Goal: Transaction & Acquisition: Purchase product/service

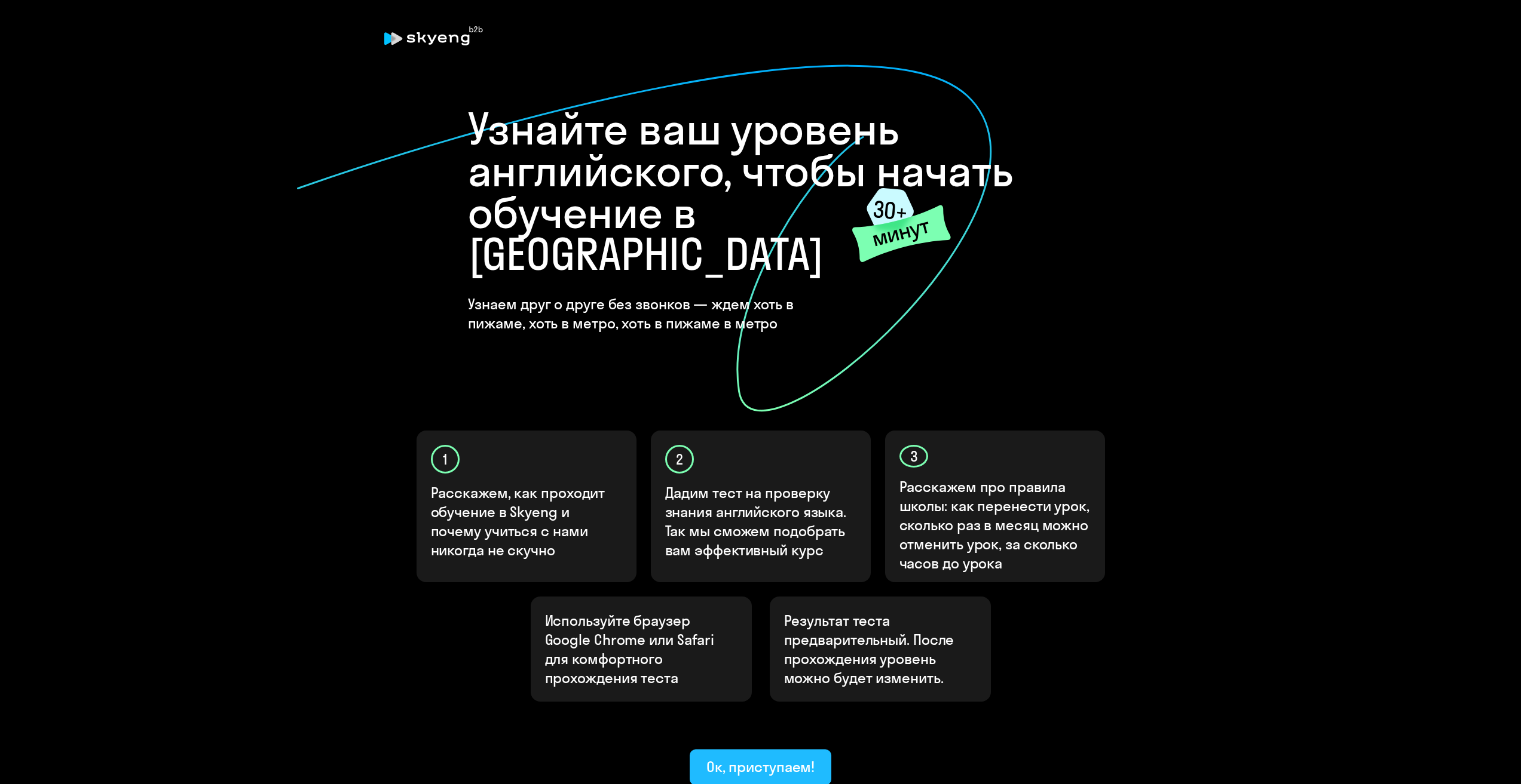
click at [788, 749] on button "Ок, приступаем!" at bounding box center [761, 767] width 142 height 36
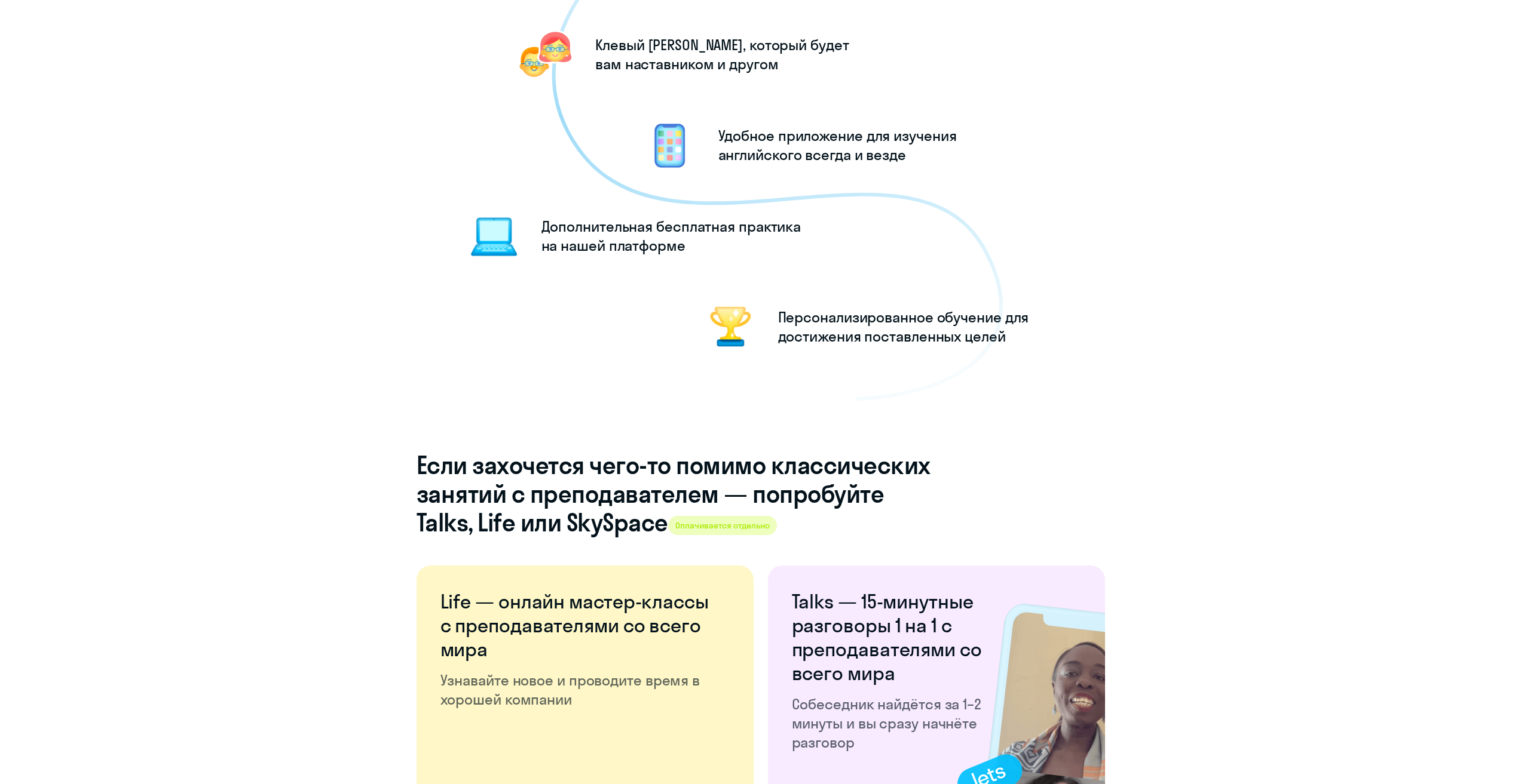
scroll to position [1314, 0]
drag, startPoint x: 675, startPoint y: 523, endPoint x: 804, endPoint y: 529, distance: 129.1
click at [798, 528] on h4 "Если захочется чего-то помимо классических занятий с преподавателем — попробуйт…" at bounding box center [673, 493] width 514 height 86
click at [852, 527] on h4 "Если захочется чего-то помимо классических занятий с преподавателем — попробуйт…" at bounding box center [673, 493] width 514 height 86
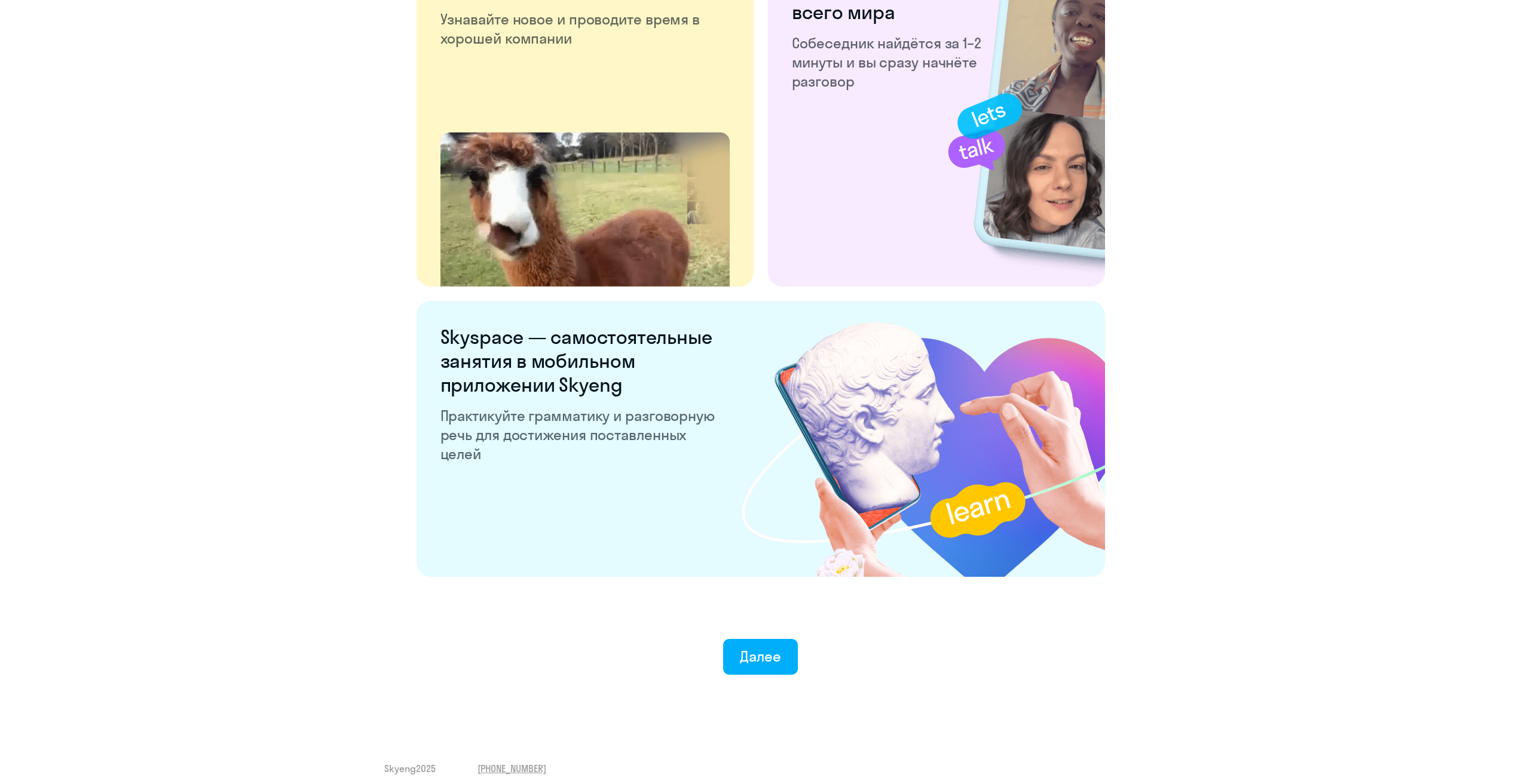
scroll to position [1984, 0]
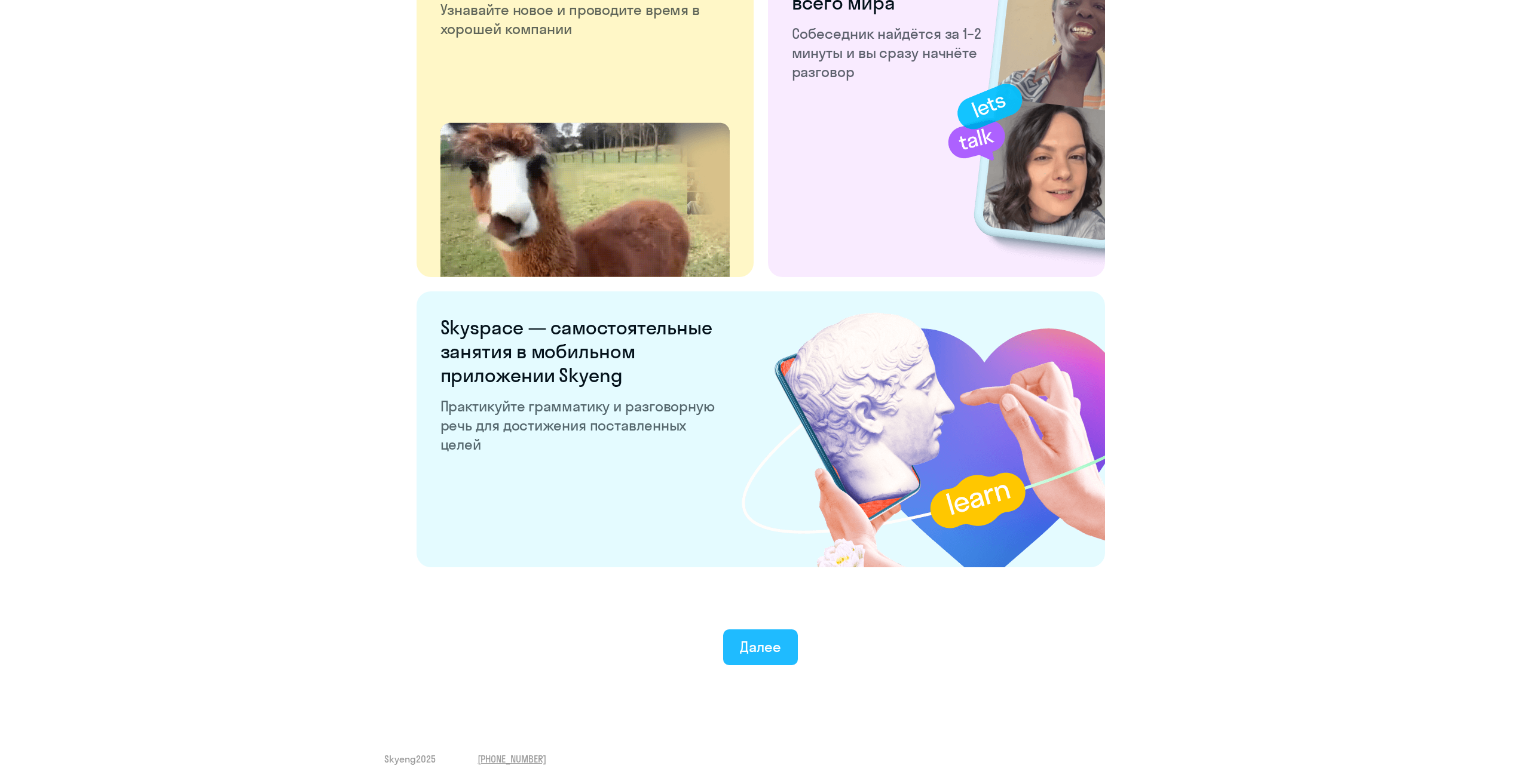
click at [768, 646] on div "Далее" at bounding box center [761, 647] width 41 height 19
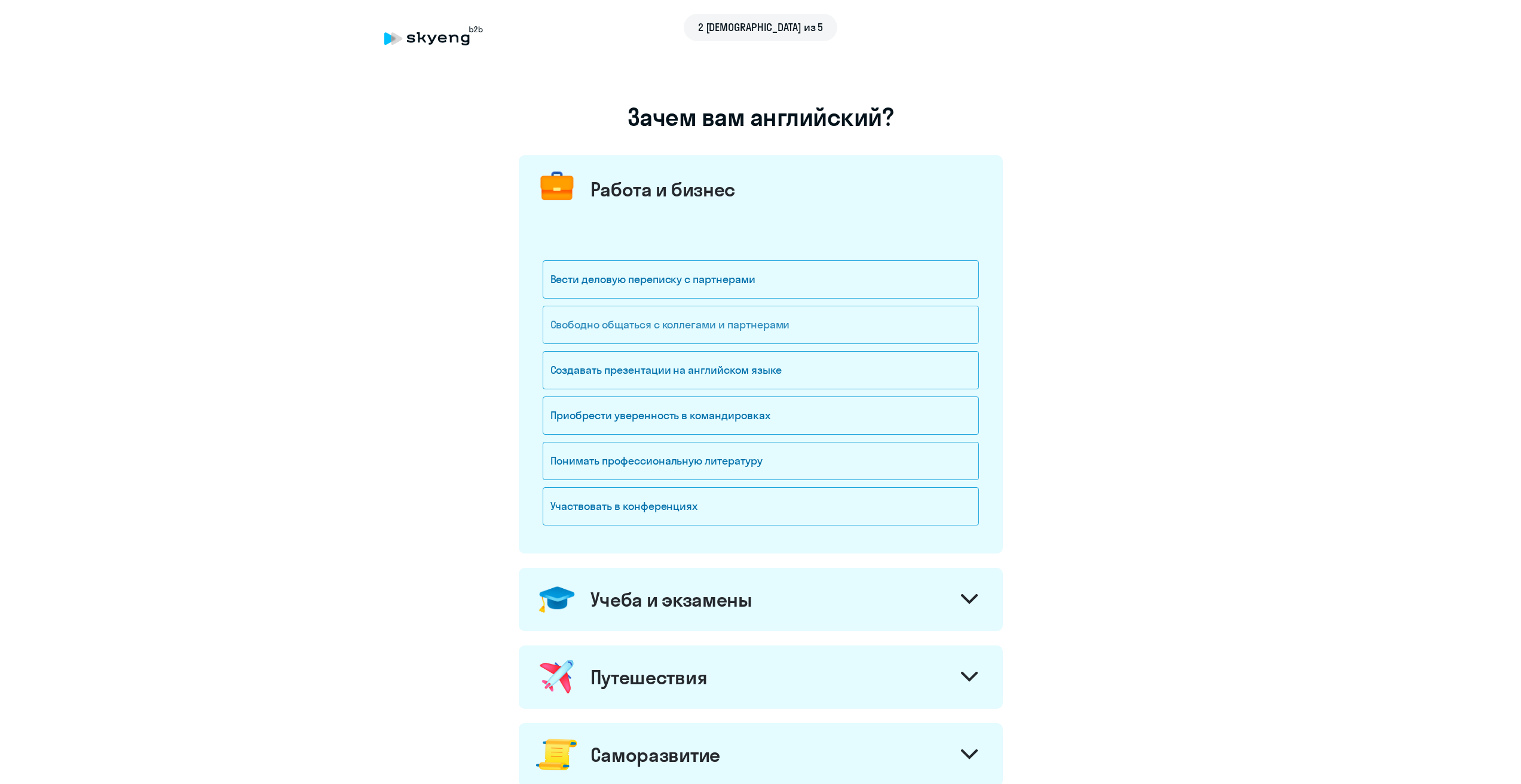
click at [736, 327] on div "Свободно общаться с коллегами и партнерами" at bounding box center [761, 325] width 436 height 38
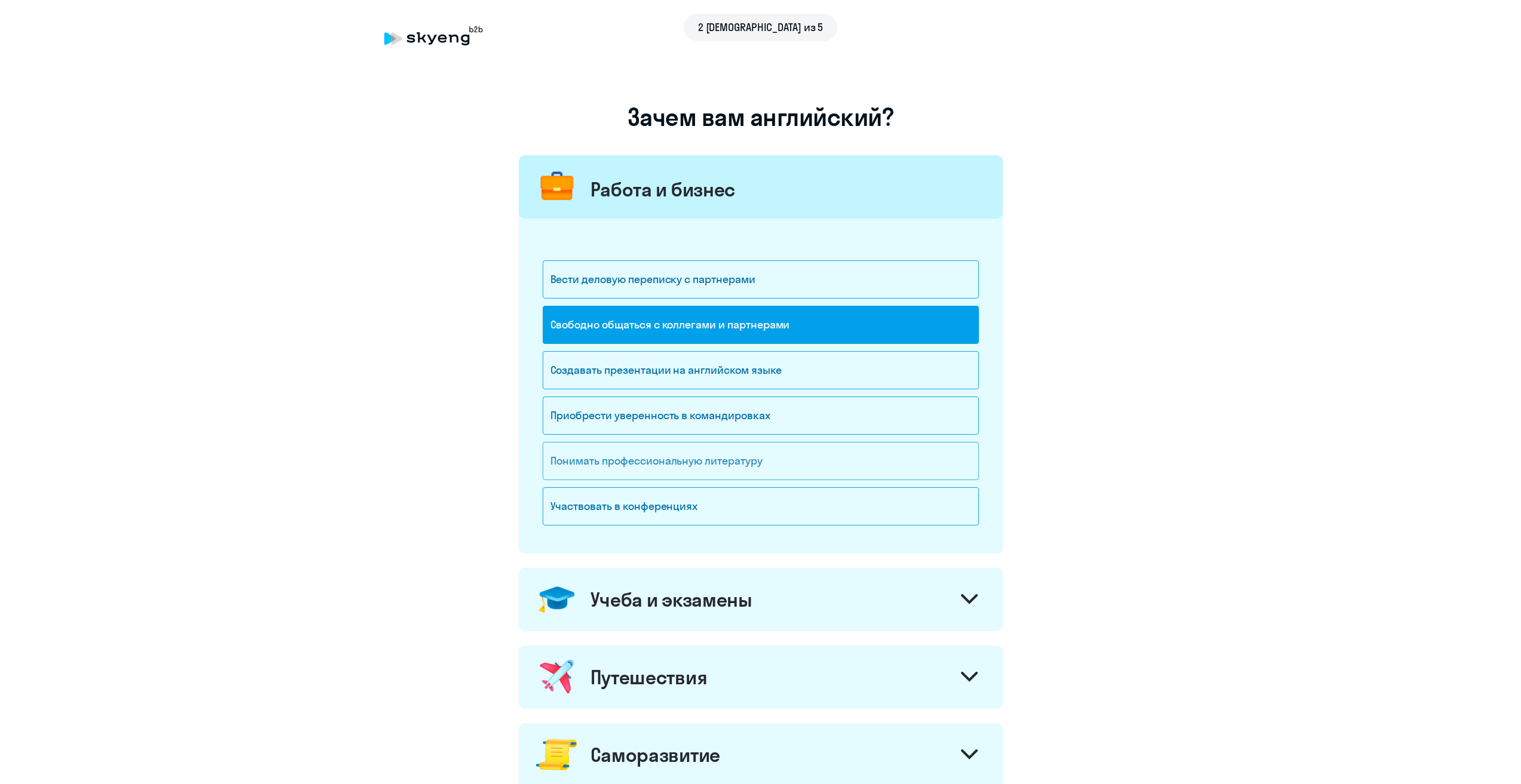
click at [731, 456] on div "Понимать профессиональную литературу" at bounding box center [761, 461] width 436 height 38
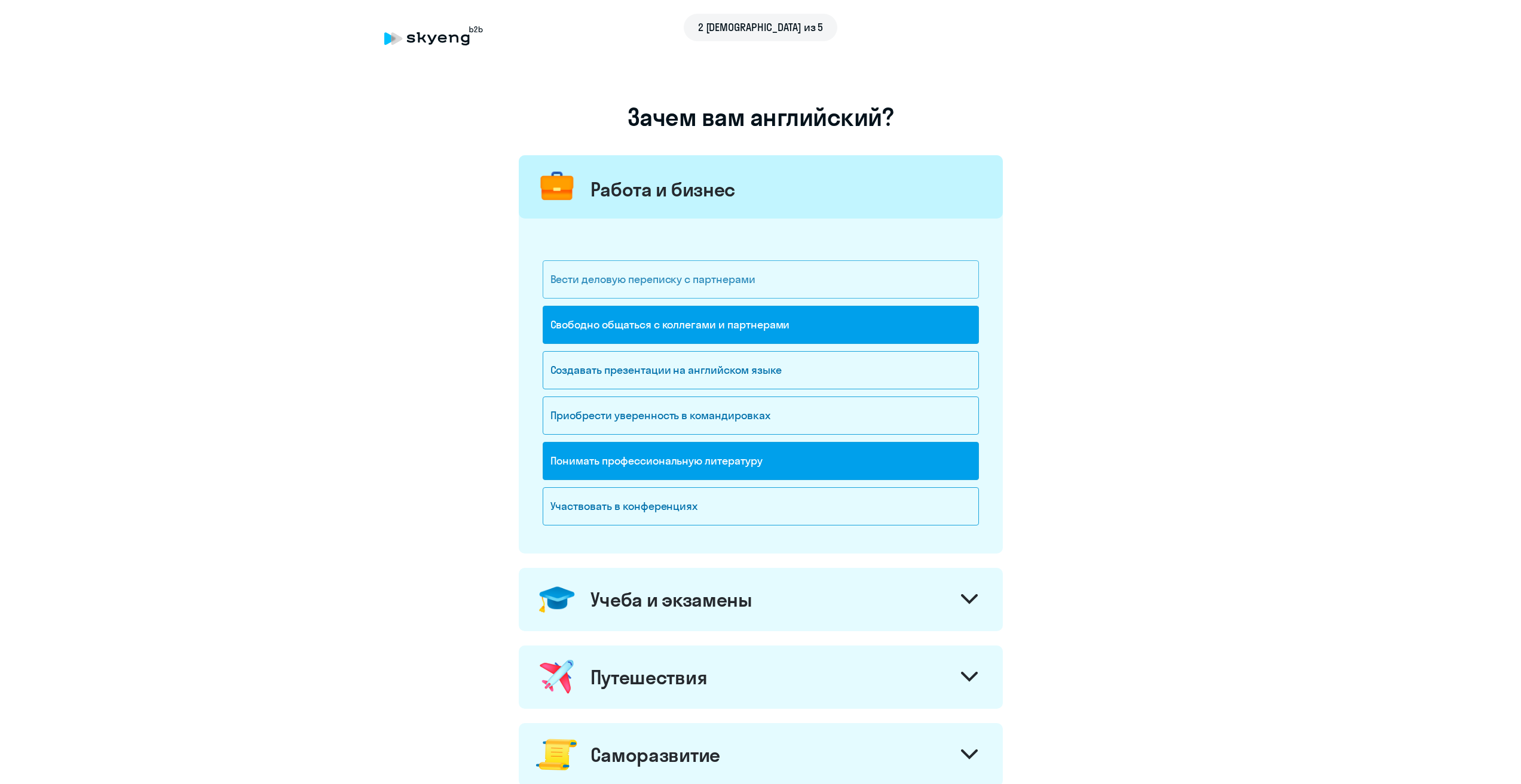
click at [852, 275] on div "Вести деловую переписку с партнерами" at bounding box center [761, 279] width 436 height 38
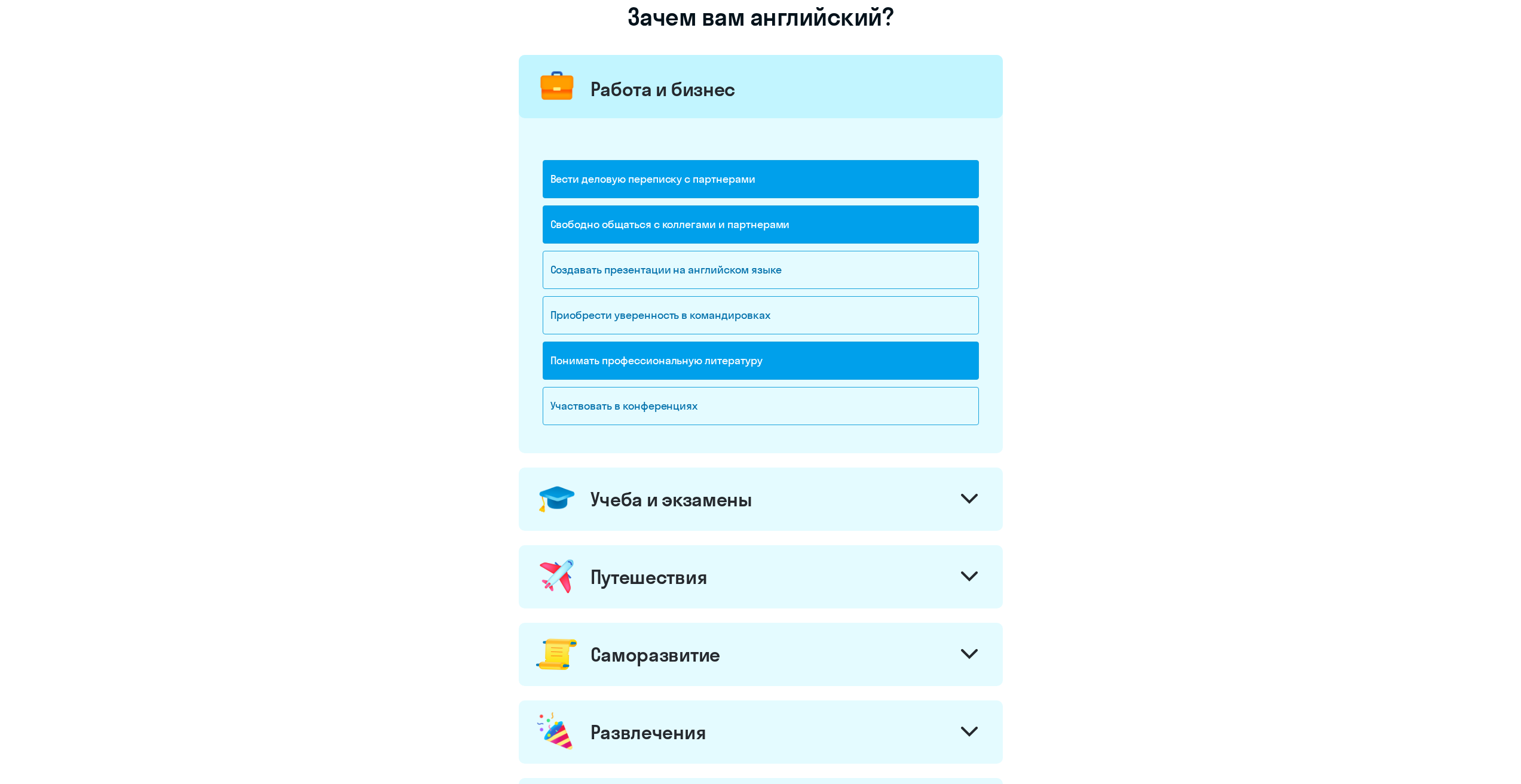
scroll to position [119, 0]
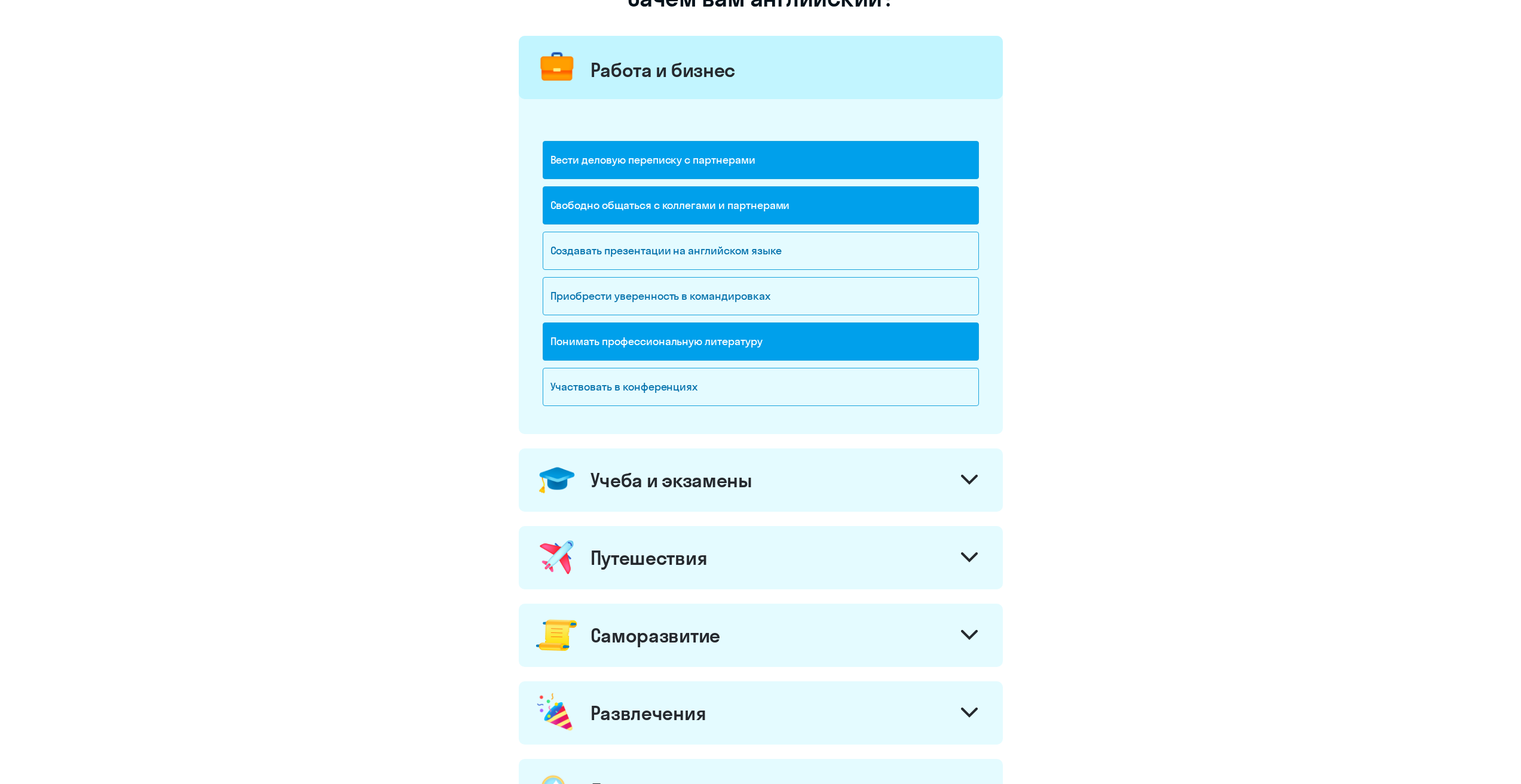
click at [747, 490] on div "Учеба и экзамены" at bounding box center [671, 480] width 162 height 24
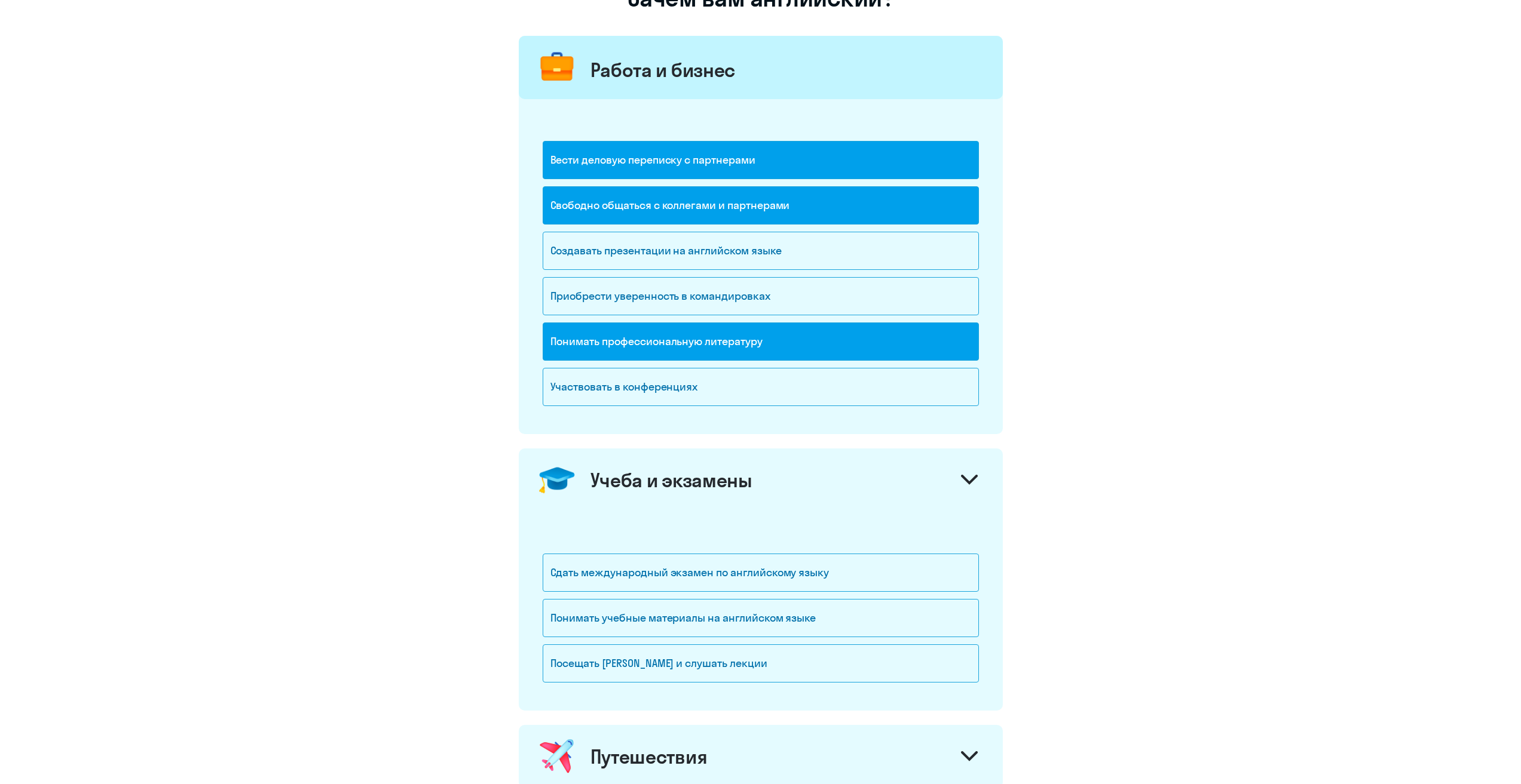
click at [756, 490] on div "Учеба и экзамены" at bounding box center [761, 480] width 484 height 64
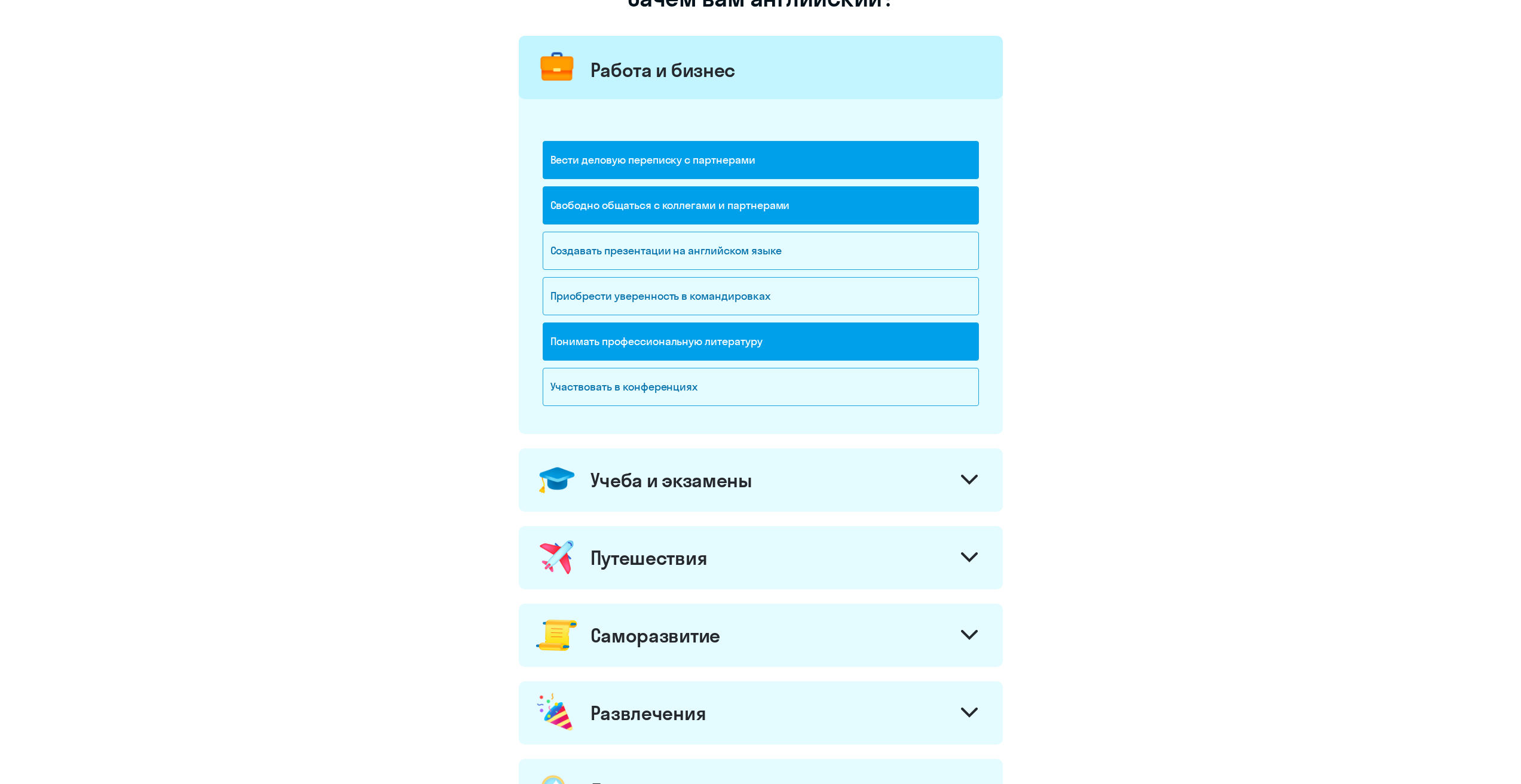
click at [756, 490] on div "Учеба и экзамены" at bounding box center [761, 480] width 484 height 64
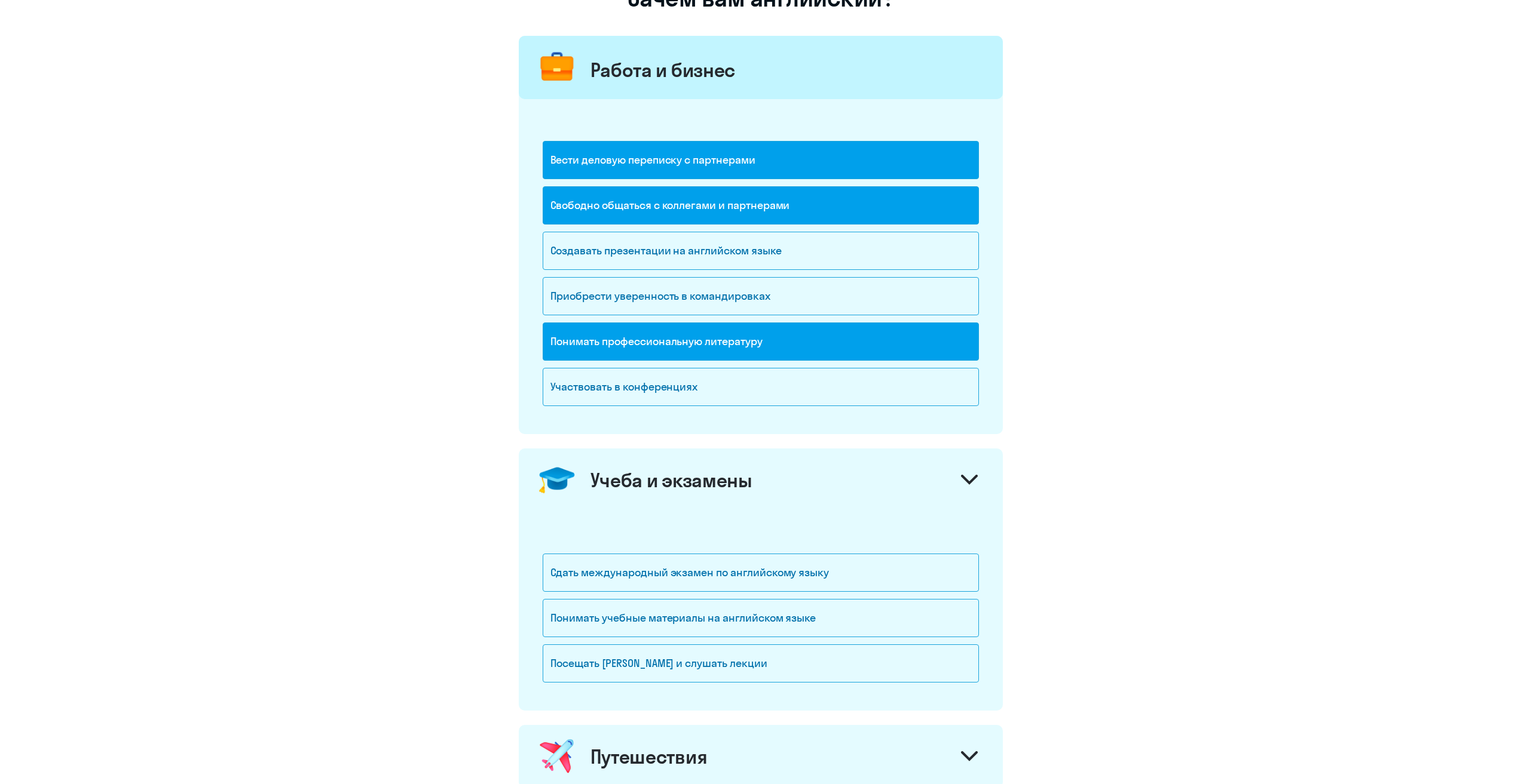
click at [756, 490] on div "Учеба и экзамены" at bounding box center [761, 480] width 484 height 64
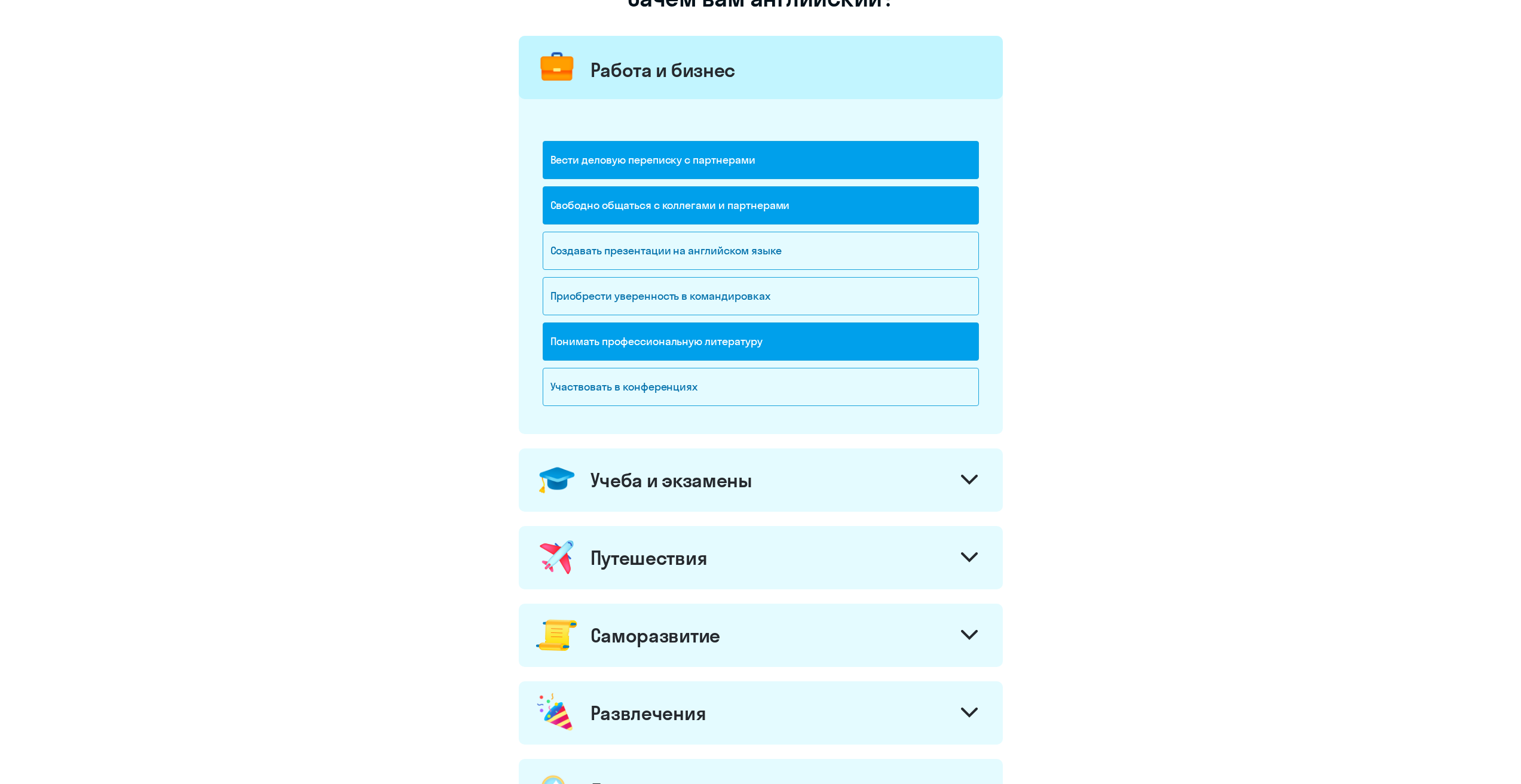
click at [725, 566] on div "Путешествия" at bounding box center [761, 558] width 484 height 64
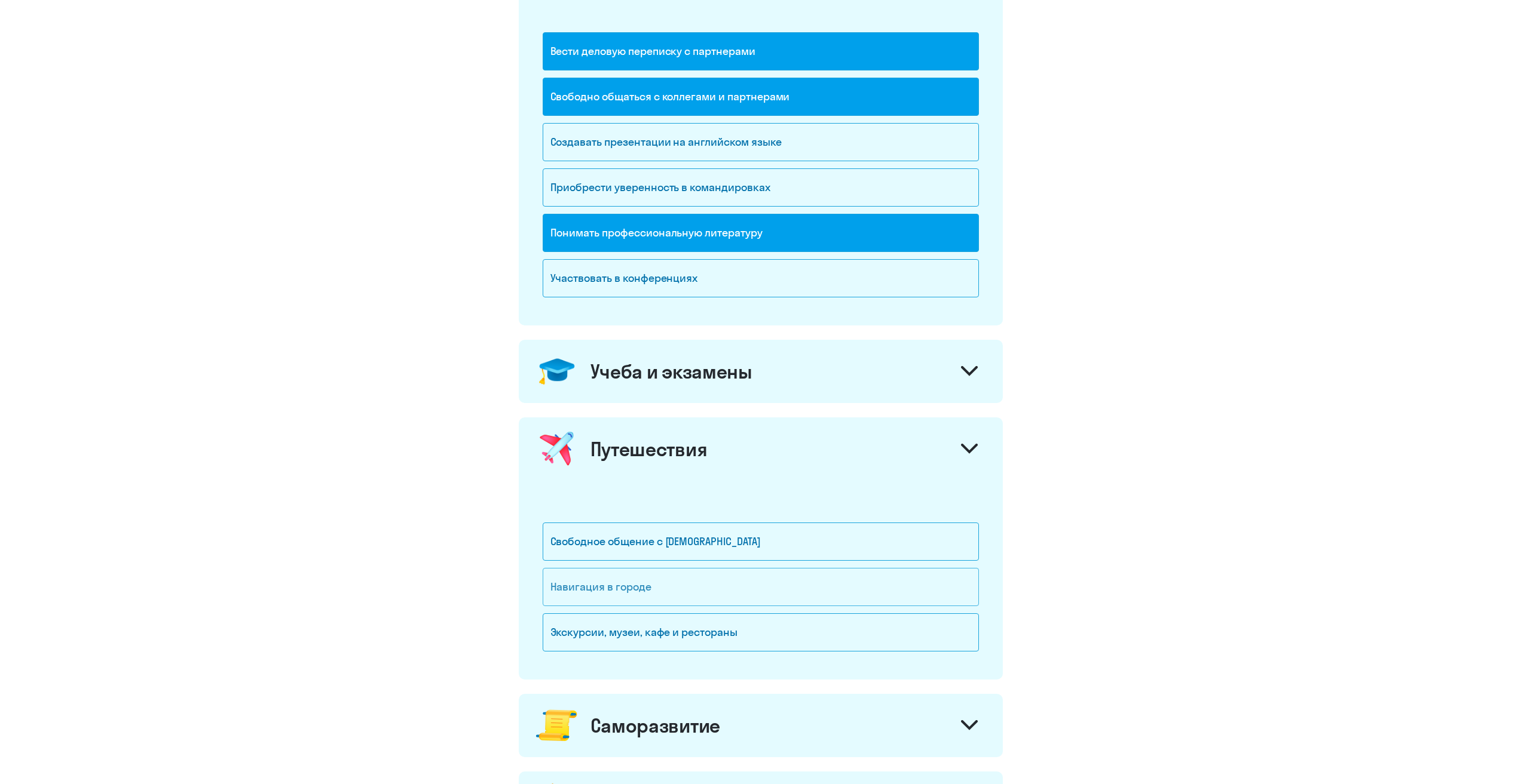
scroll to position [239, 0]
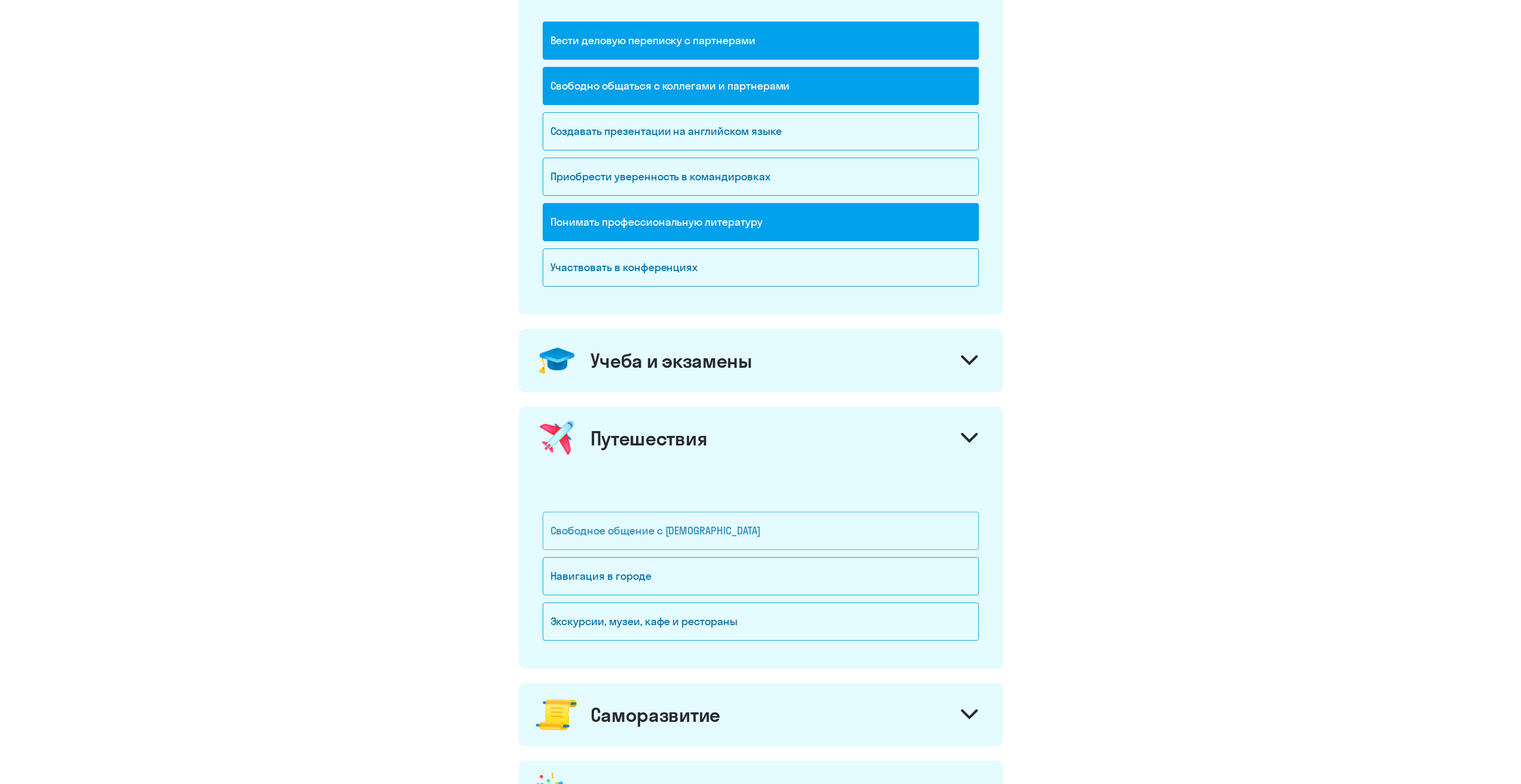
click at [738, 533] on div "Свободное общение с [DEMOGRAPHIC_DATA]" at bounding box center [761, 531] width 436 height 38
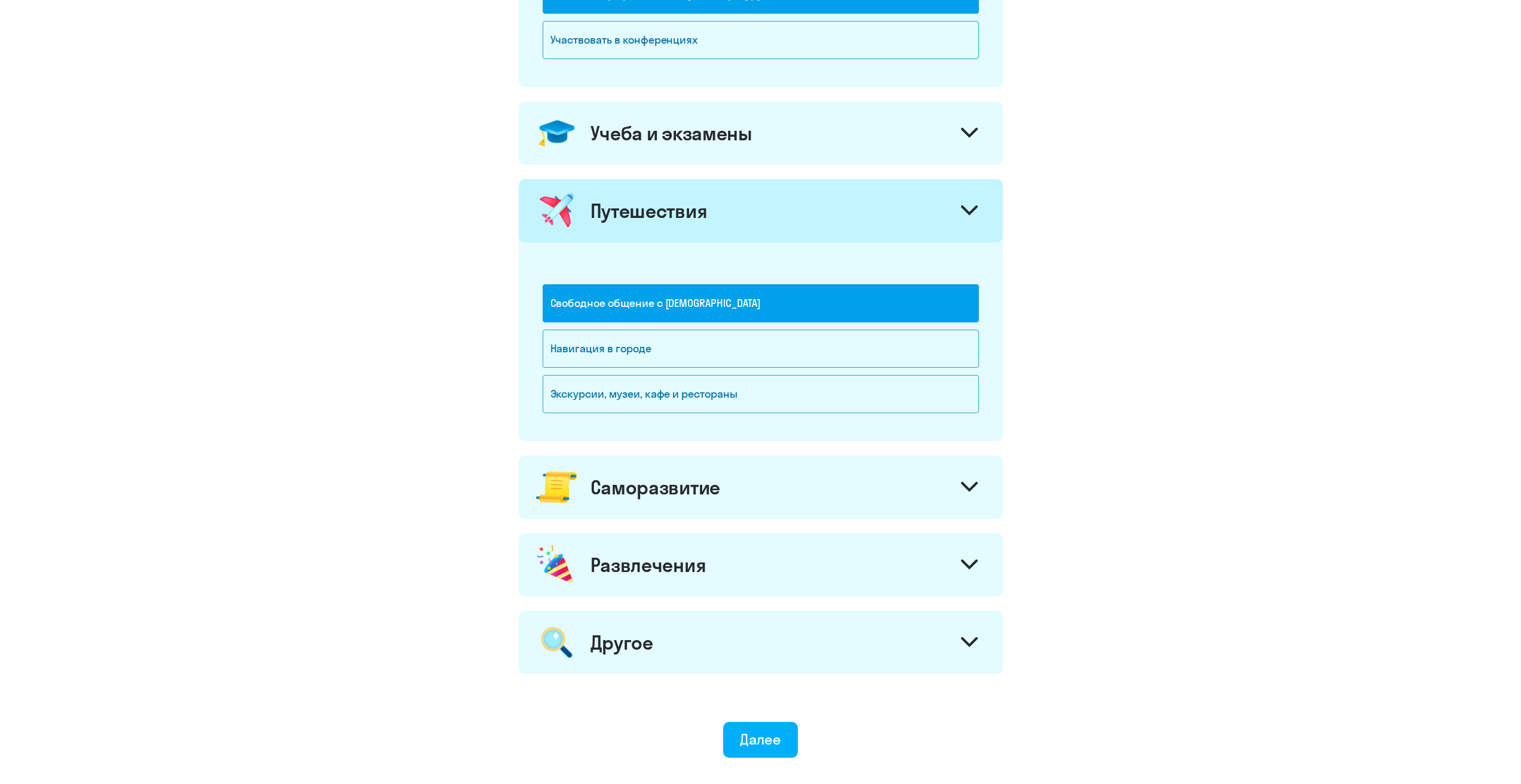
scroll to position [478, 0]
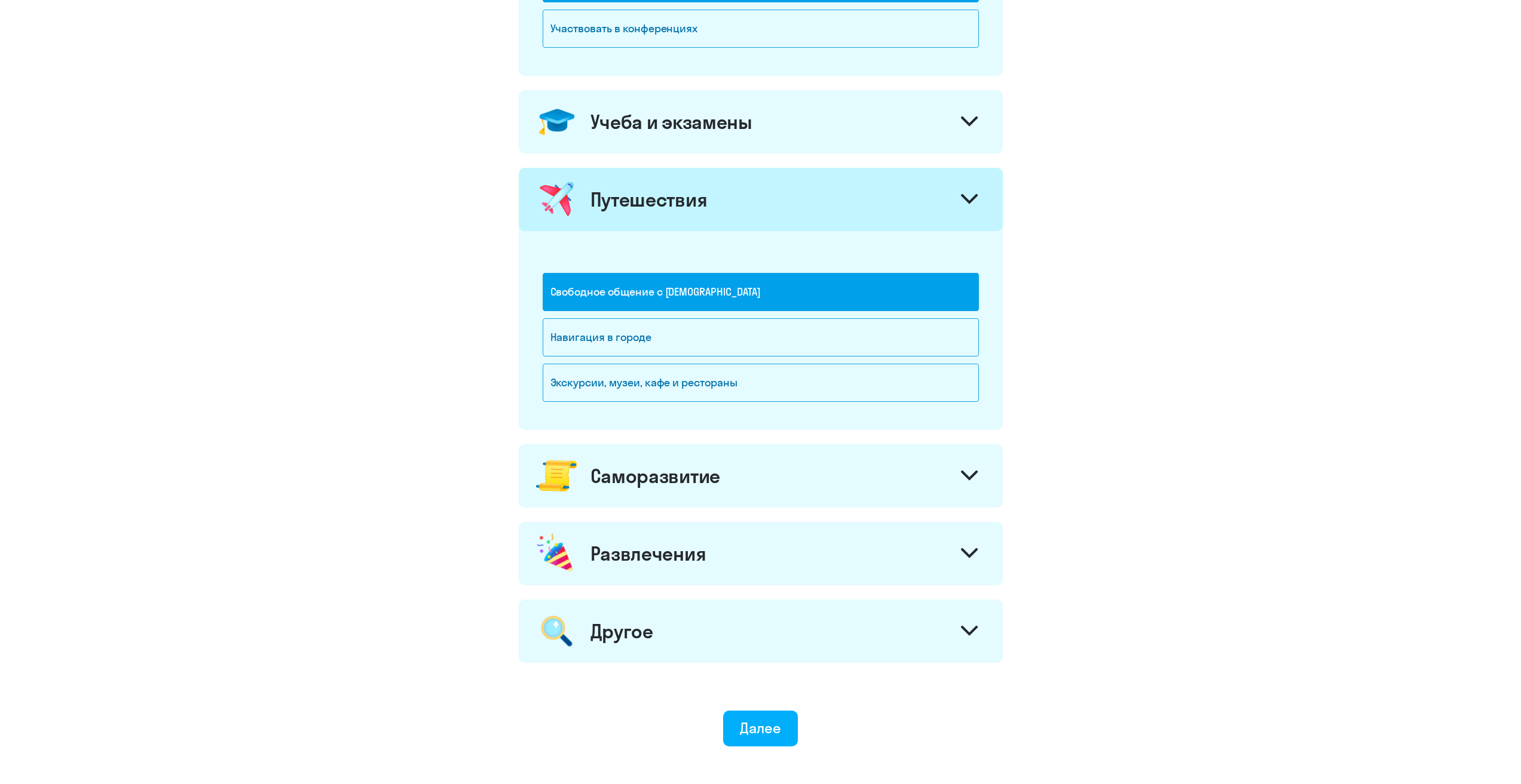
click at [857, 482] on div "Саморазвитие" at bounding box center [761, 476] width 484 height 64
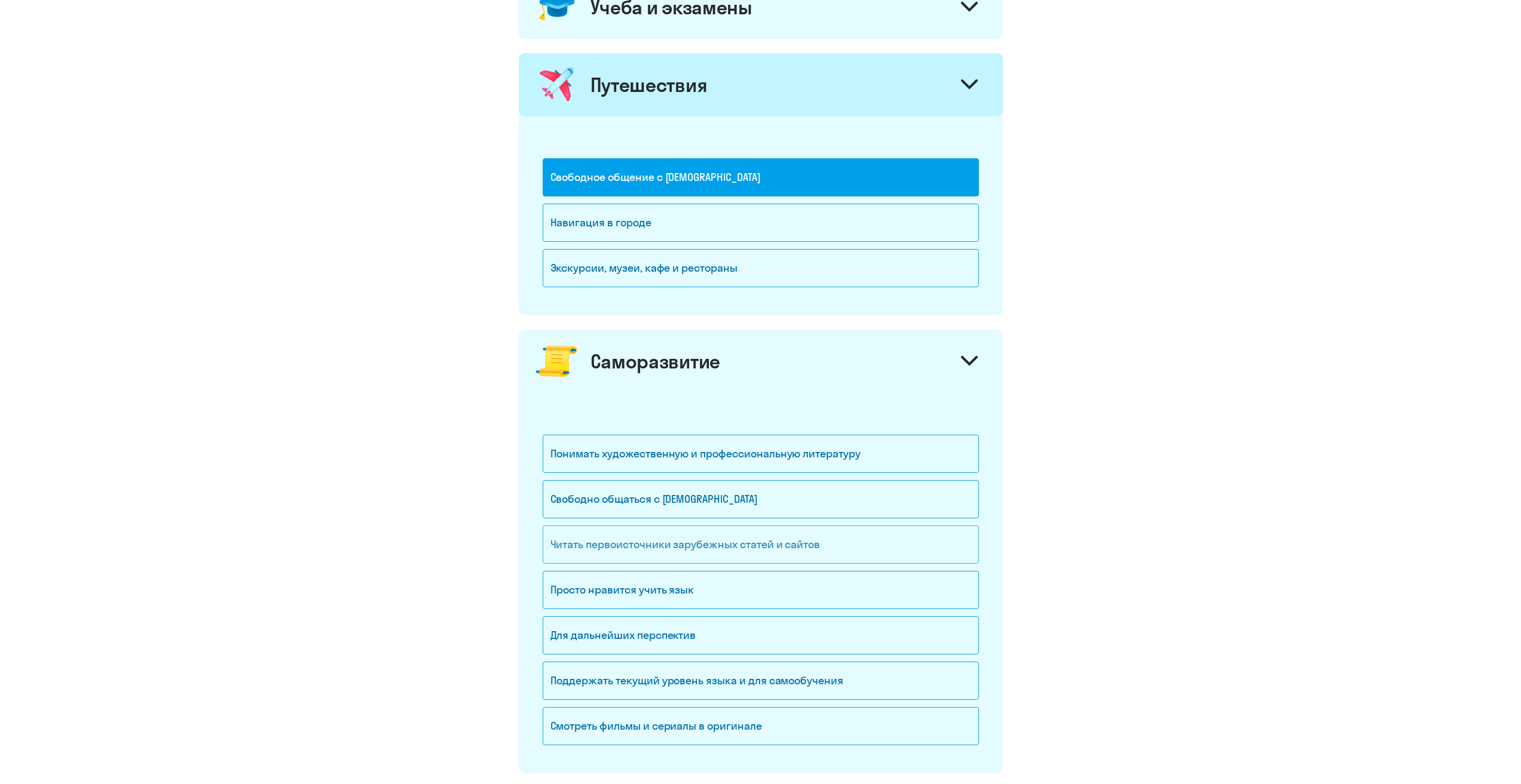
scroll to position [597, 0]
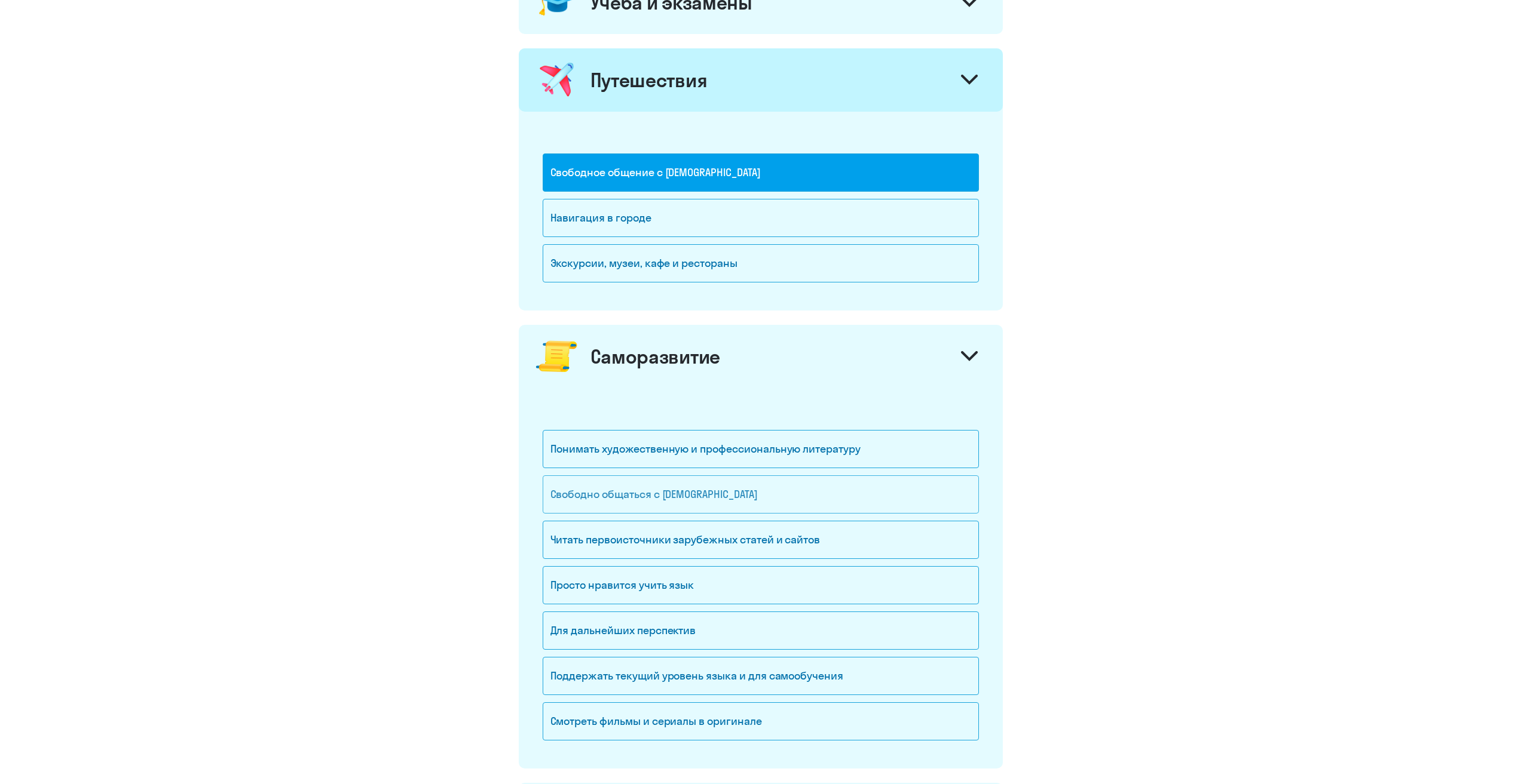
click at [735, 492] on div "Свободно общаться с [DEMOGRAPHIC_DATA]" at bounding box center [761, 494] width 436 height 38
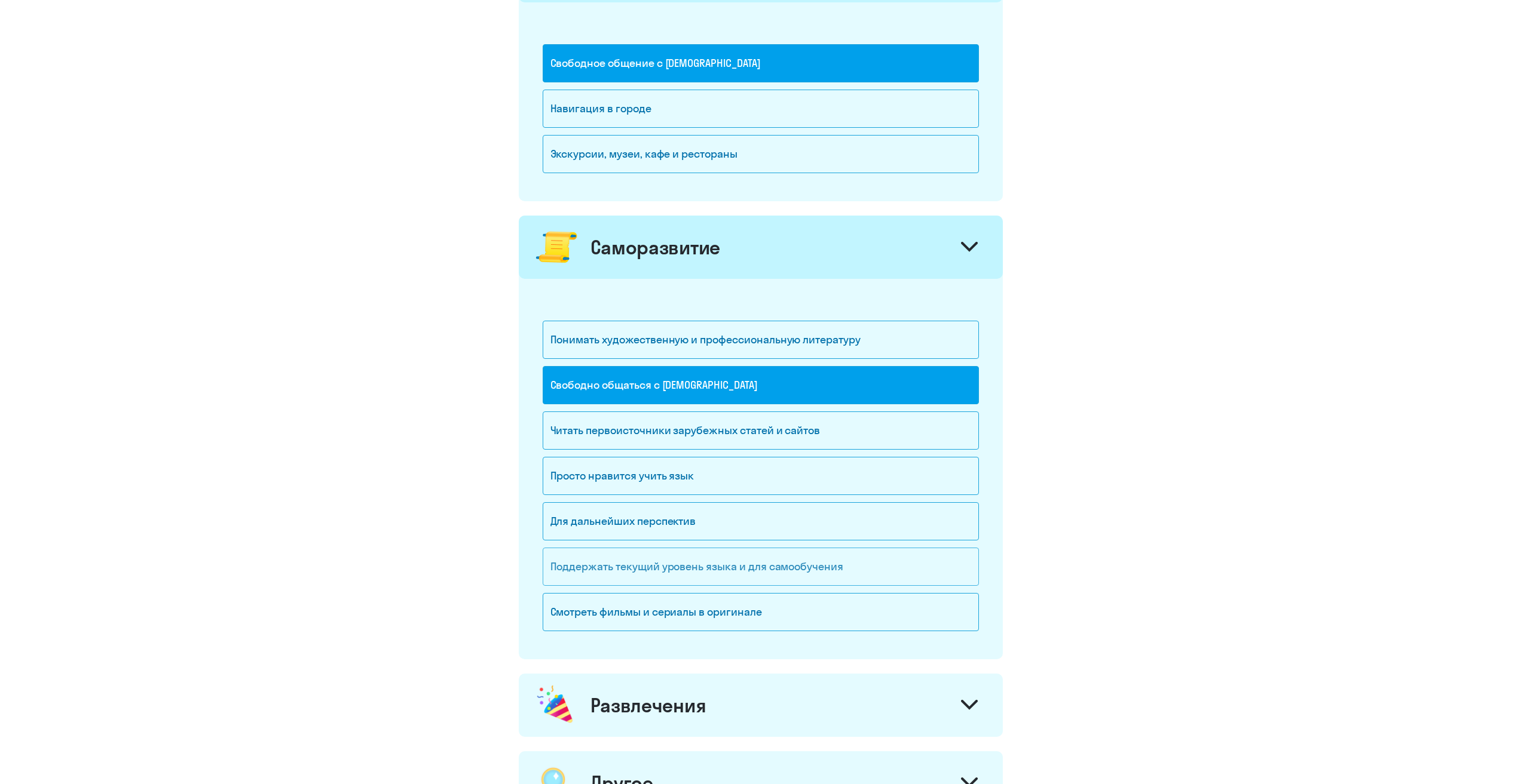
scroll to position [717, 0]
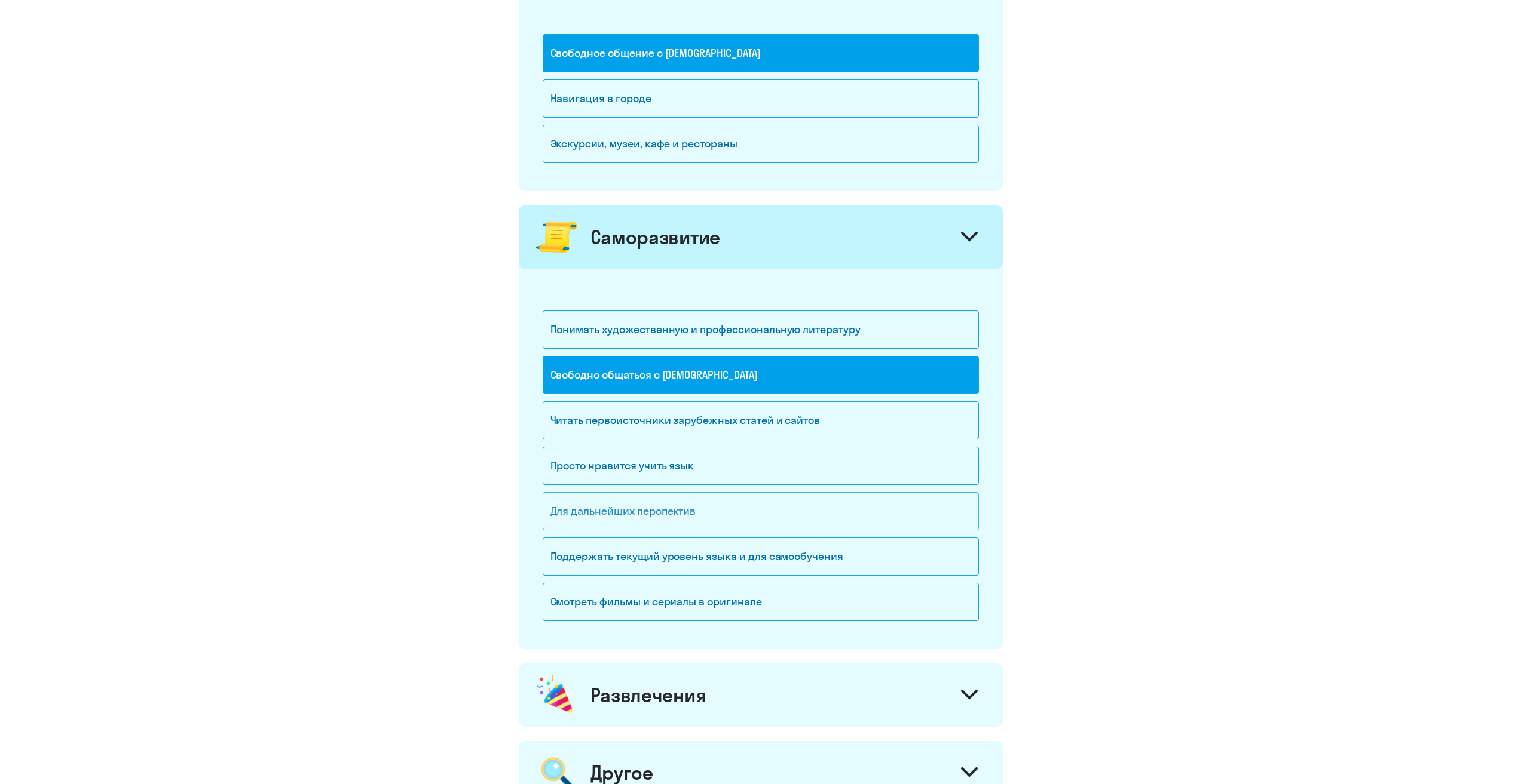
click at [698, 515] on div "Для дальнейших перспектив" at bounding box center [761, 511] width 436 height 38
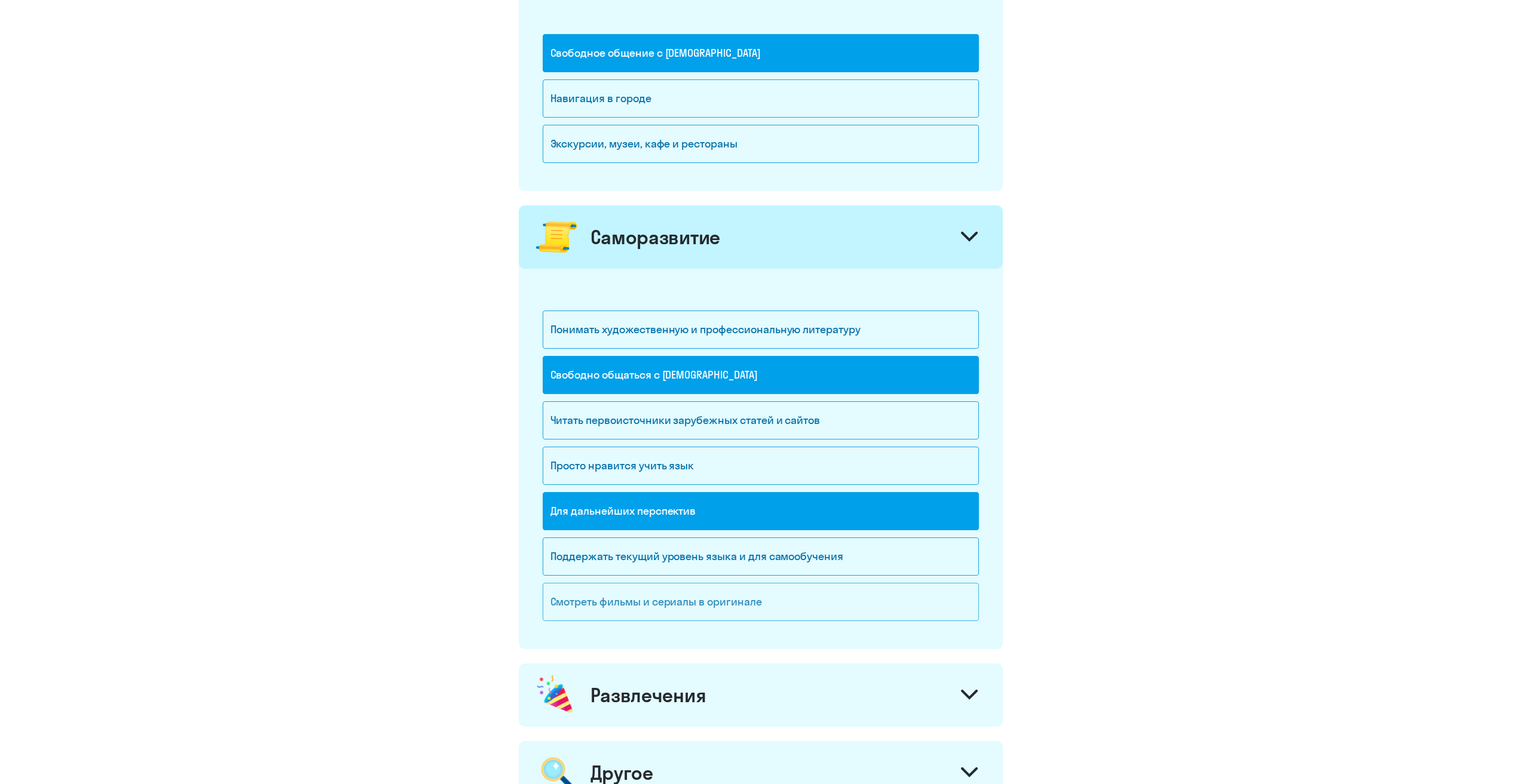
click at [745, 606] on div "Смотреть фильмы и сериалы в оригинале" at bounding box center [761, 602] width 436 height 38
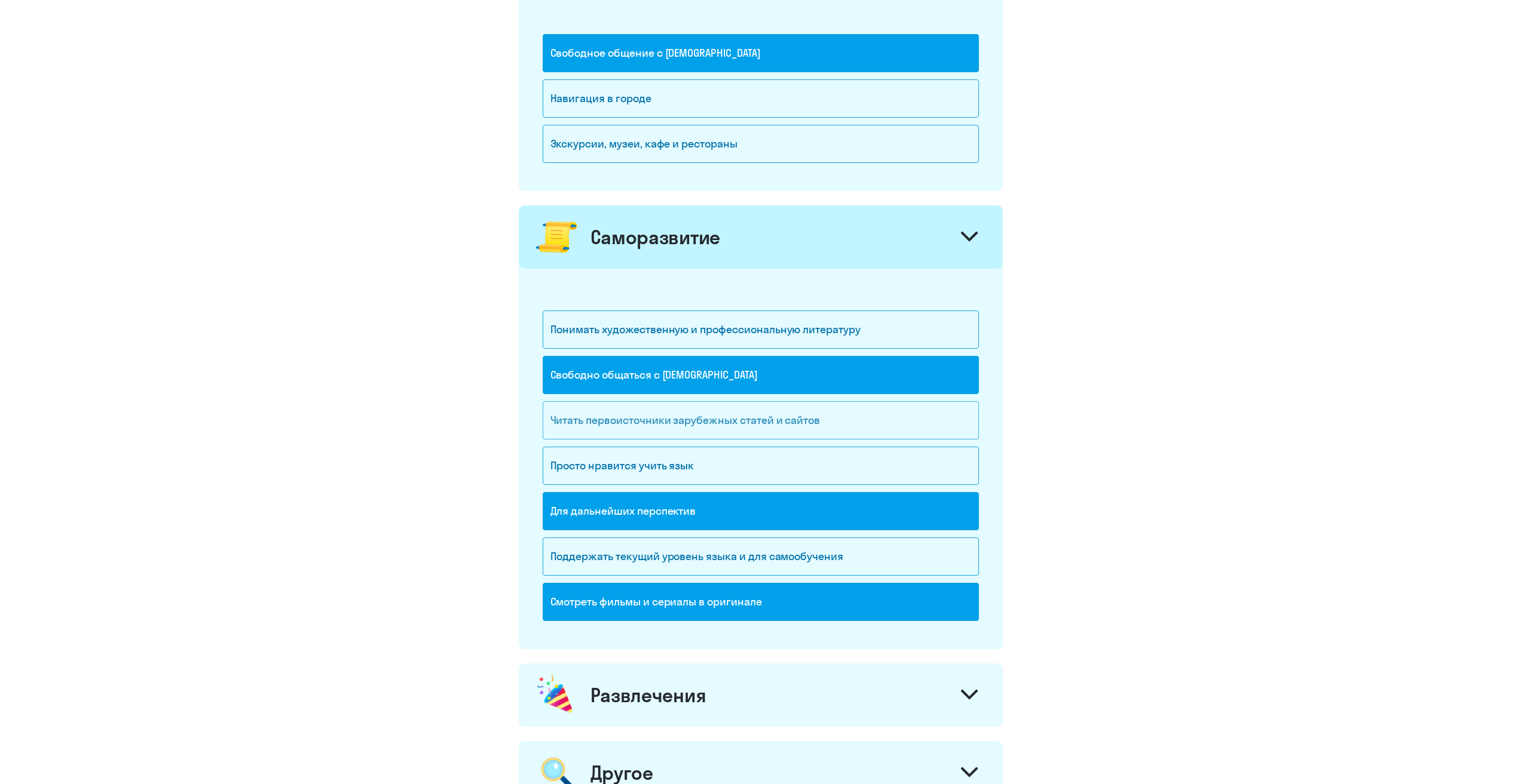
click at [672, 421] on div "Читать первоисточники зарубежных статей и сайтов" at bounding box center [761, 421] width 436 height 38
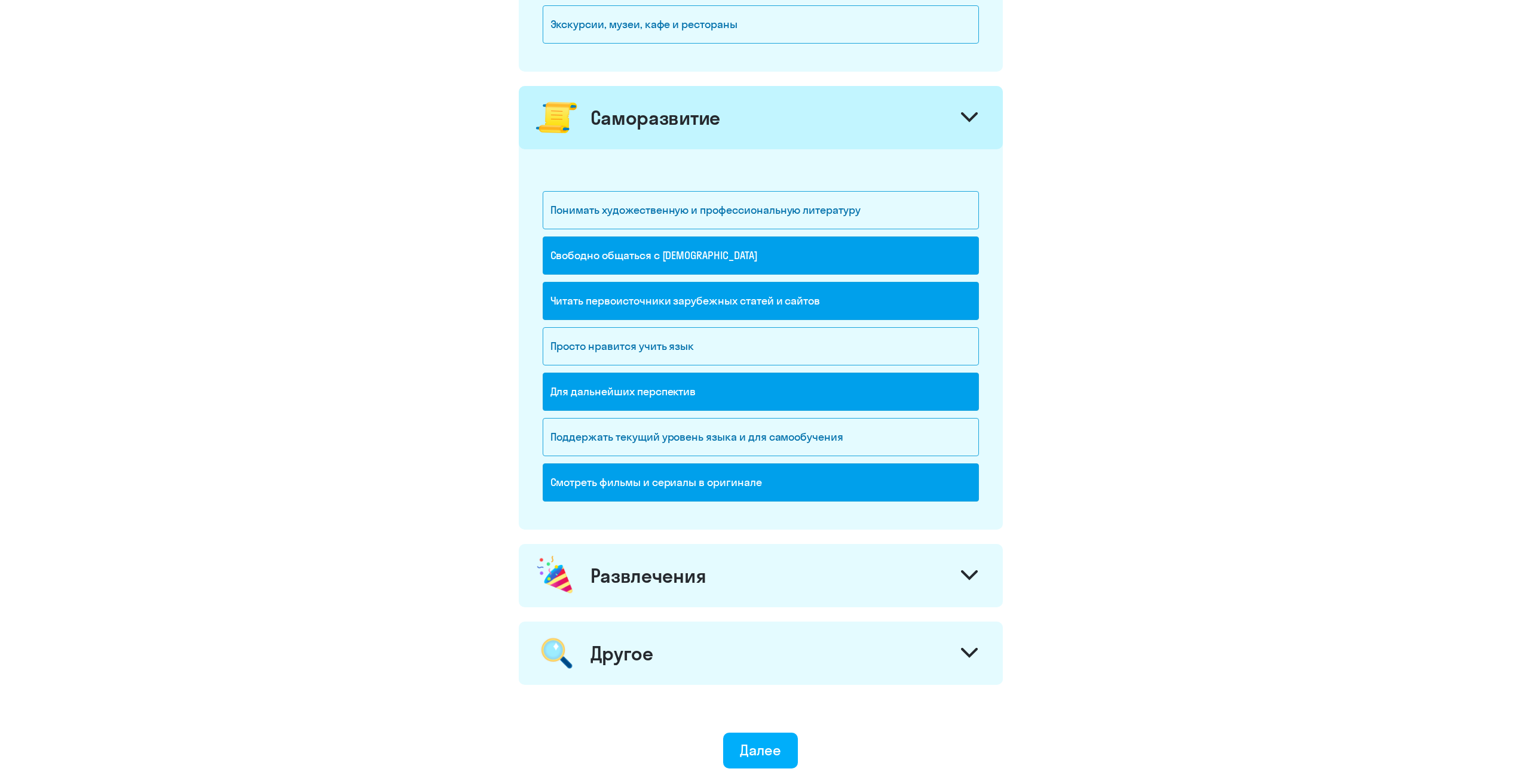
click at [698, 589] on div "Развлечения" at bounding box center [761, 576] width 484 height 64
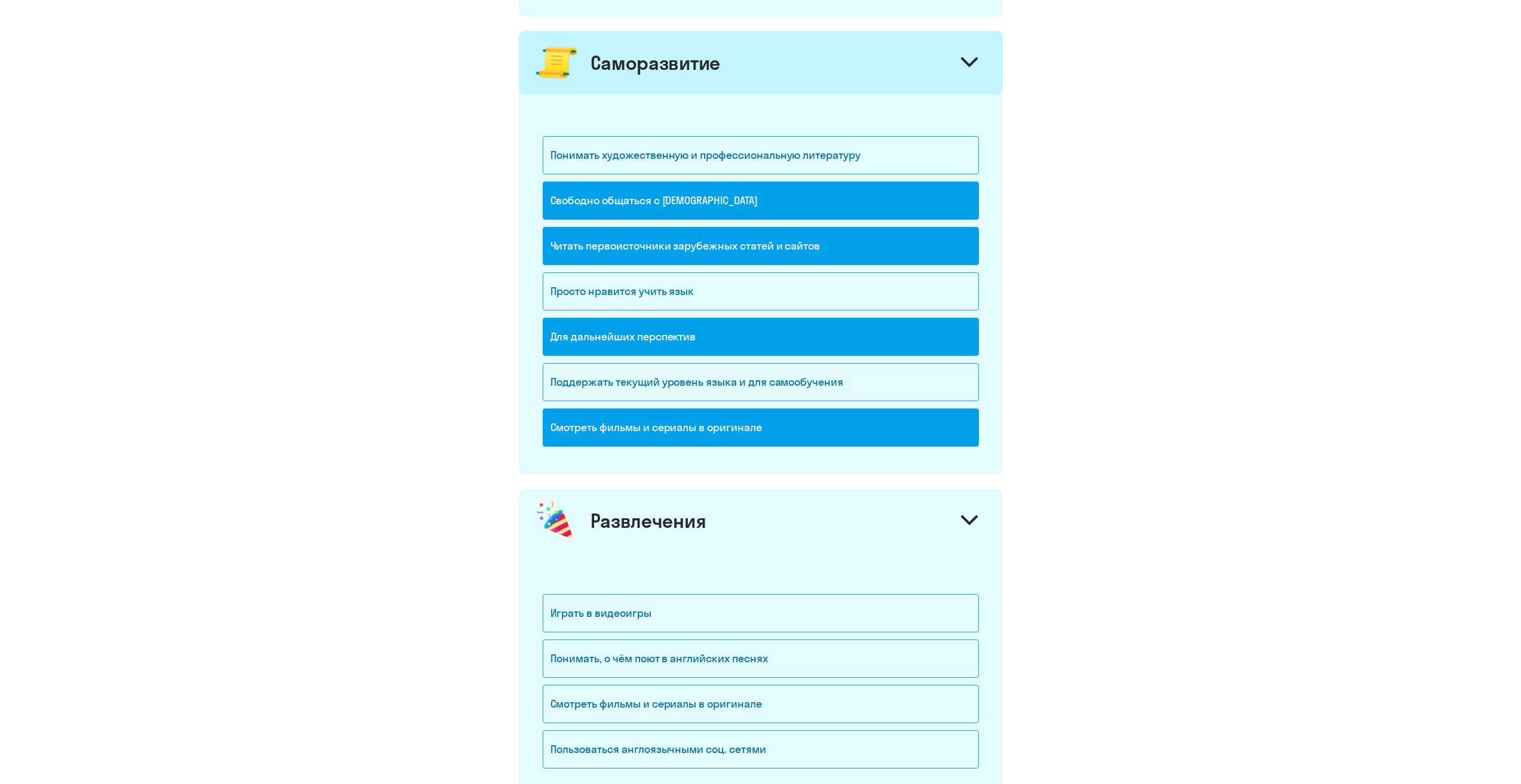
scroll to position [896, 0]
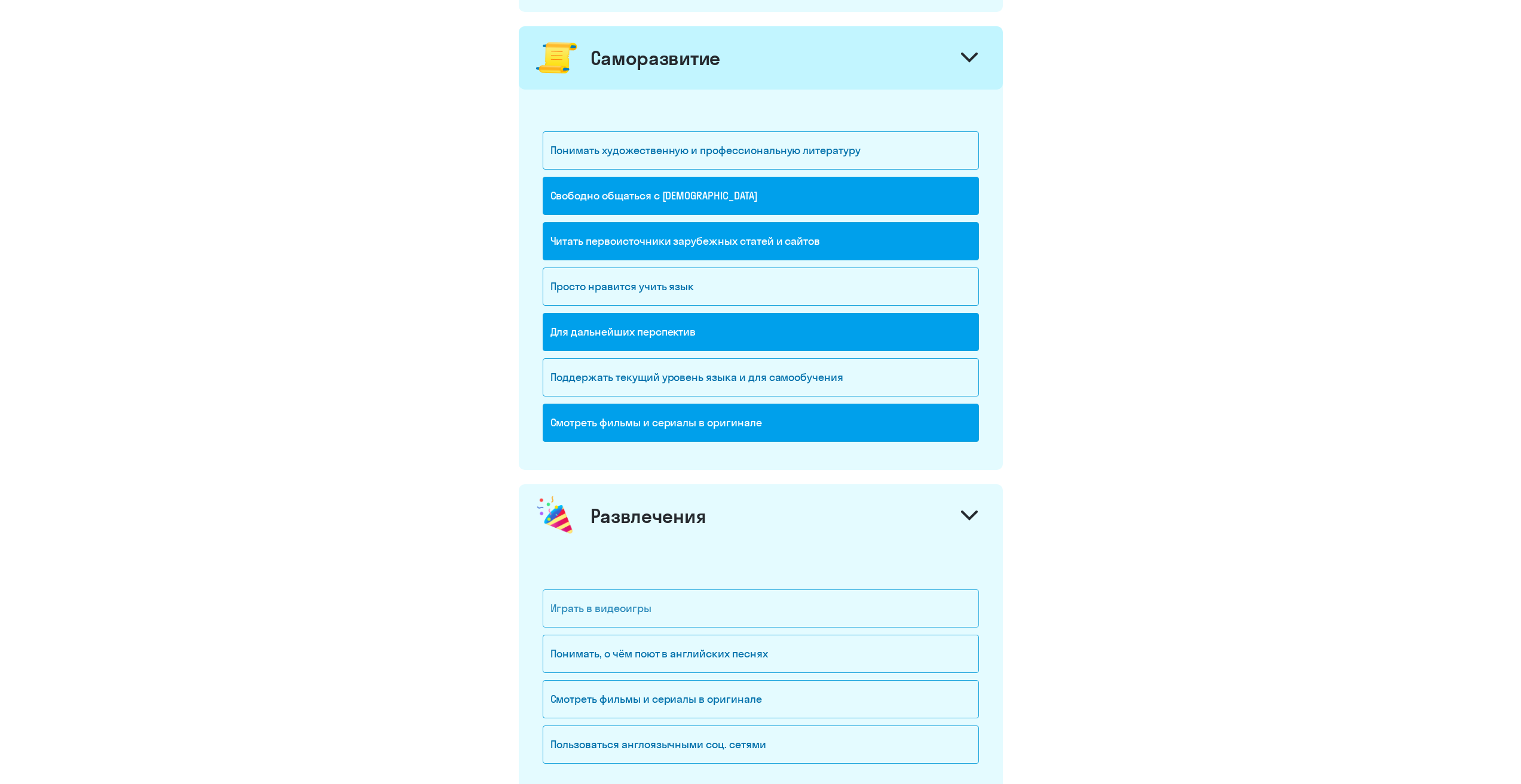
click at [740, 605] on div "Играть в видеоигры" at bounding box center [761, 608] width 436 height 38
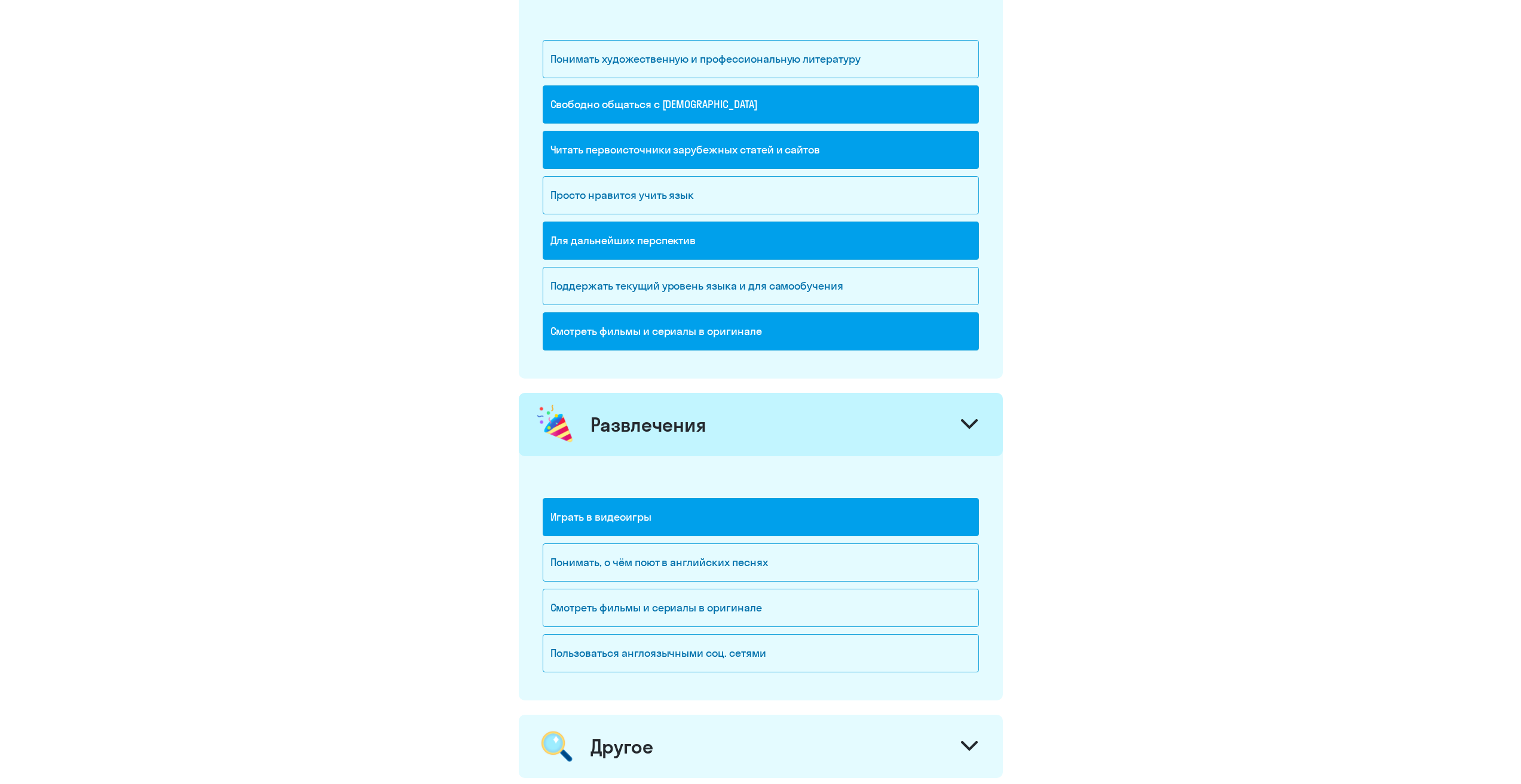
scroll to position [1015, 0]
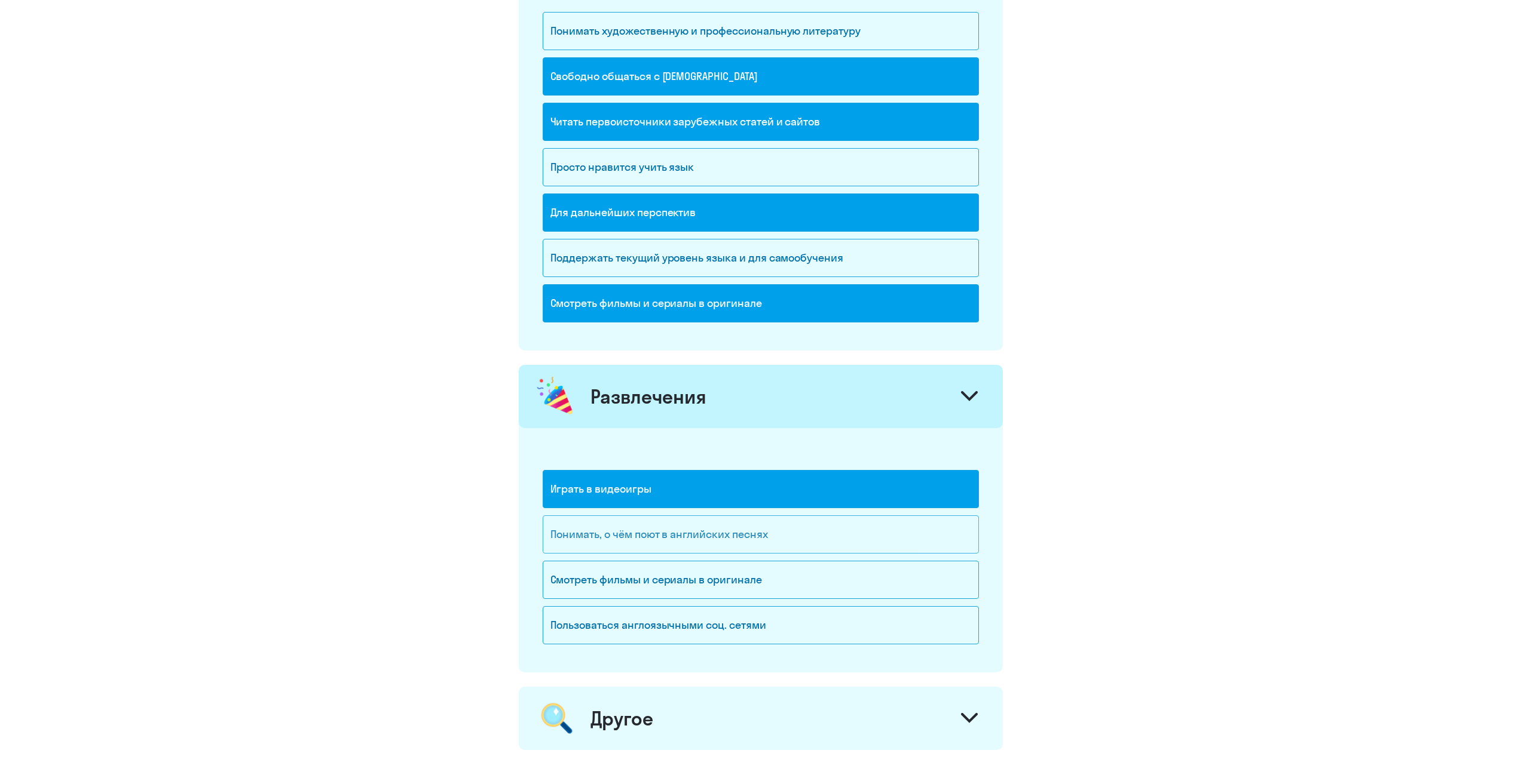
click at [755, 531] on div "Понимать, о чём поют в английских песнях" at bounding box center [761, 535] width 436 height 38
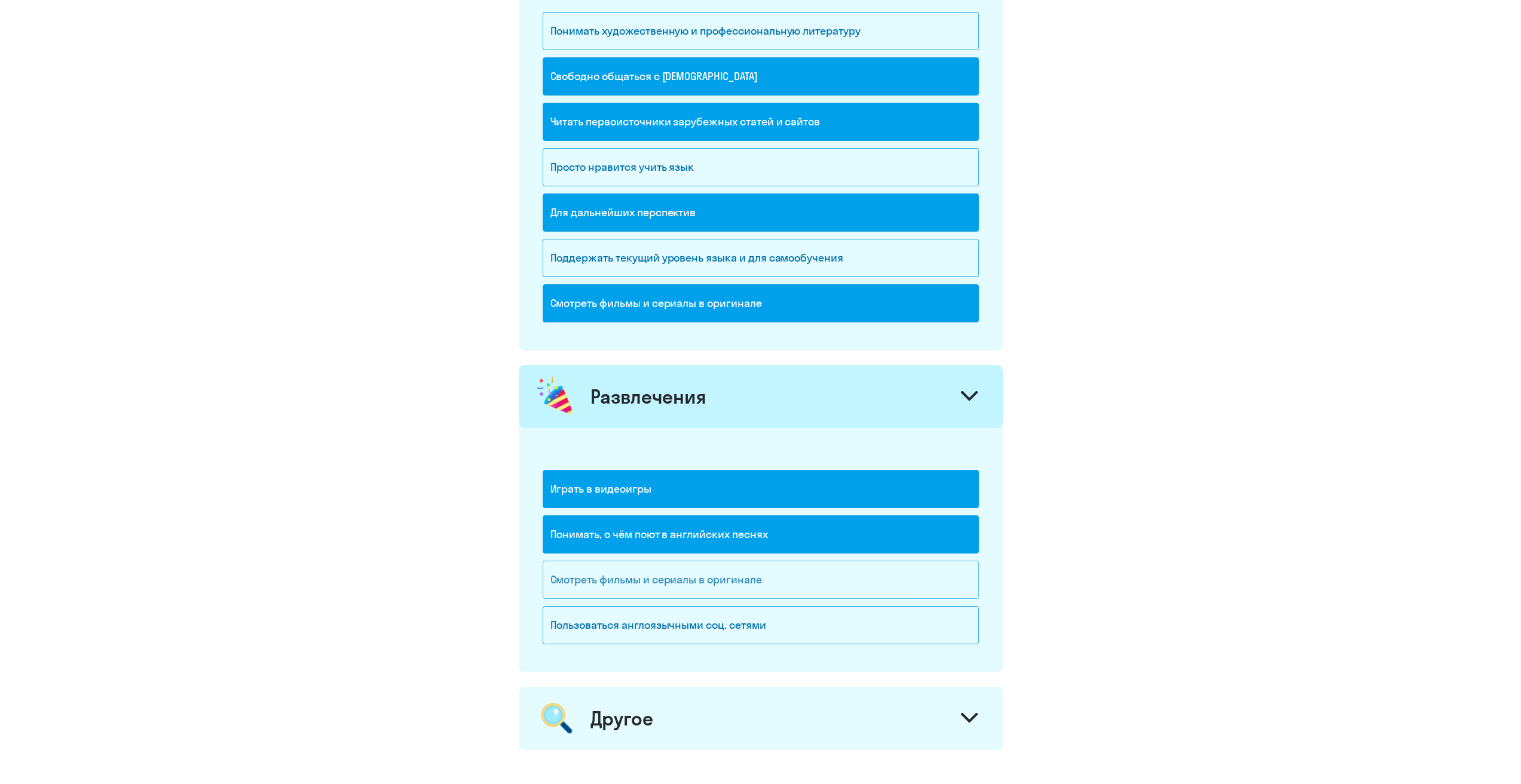
click at [859, 592] on div "Смотреть фильмы и сериалы в оригинале" at bounding box center [761, 580] width 436 height 38
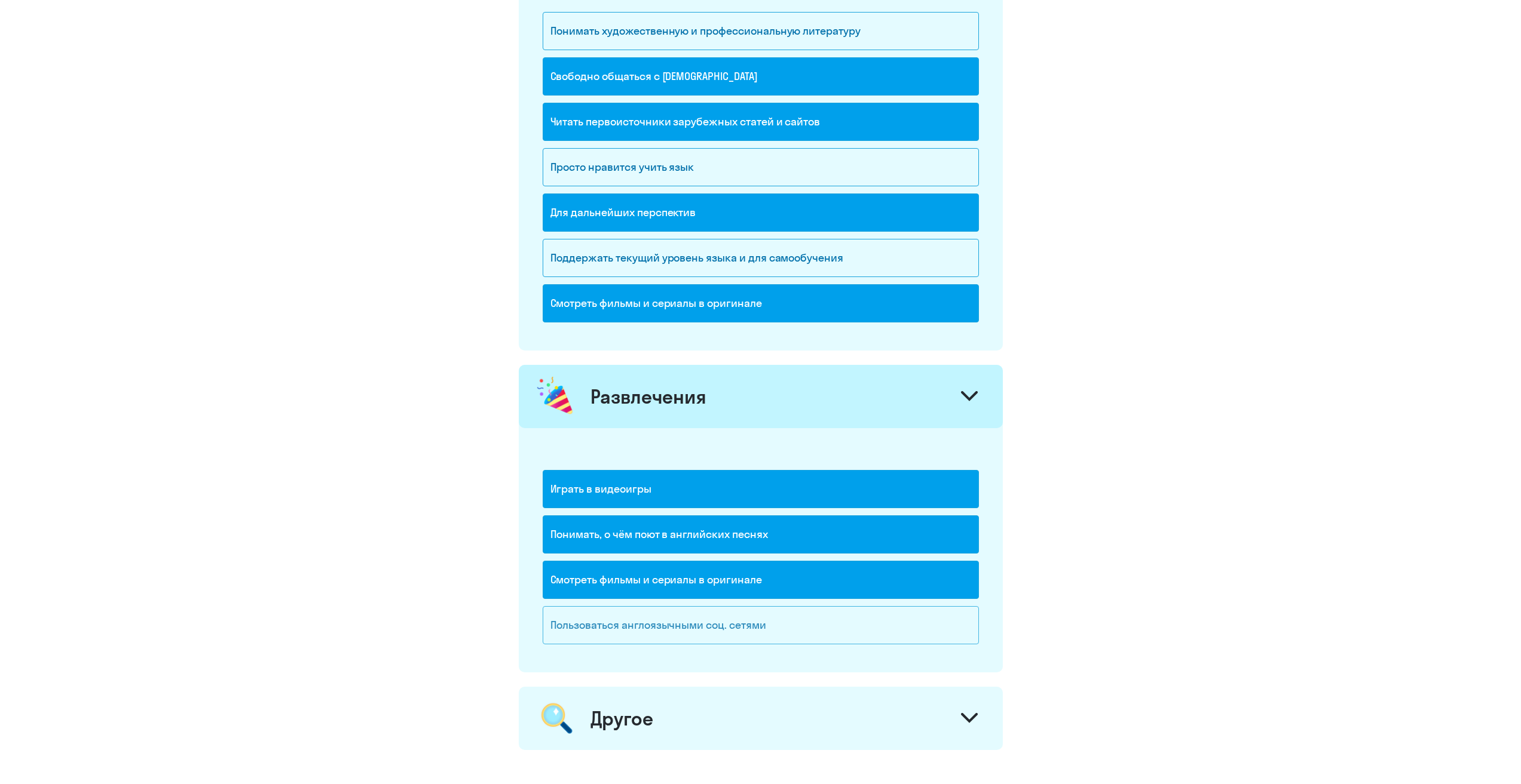
click at [828, 620] on div "Пользоваться англоязычными соц. сетями" at bounding box center [761, 625] width 436 height 38
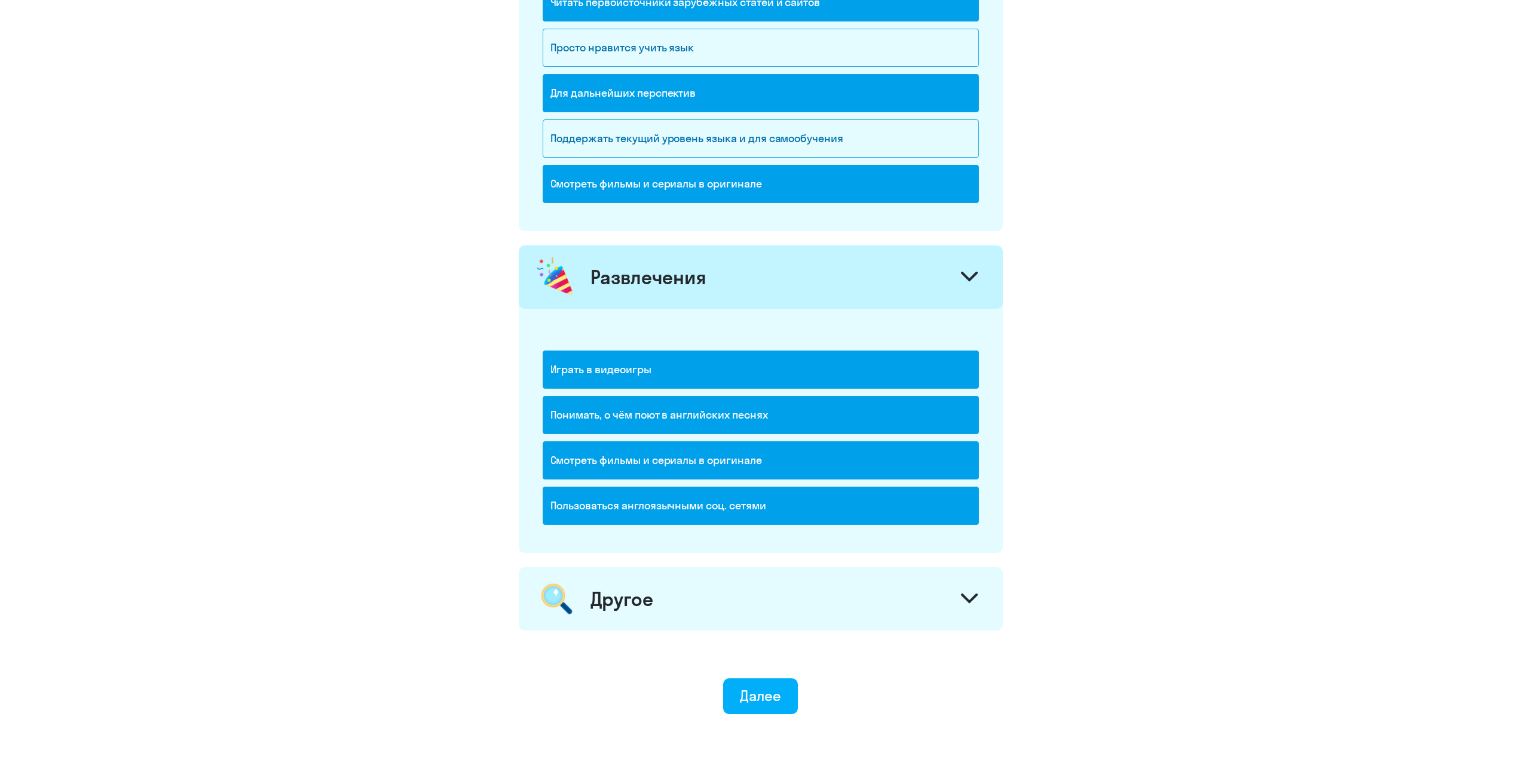
click at [830, 618] on div "Другое" at bounding box center [761, 599] width 484 height 64
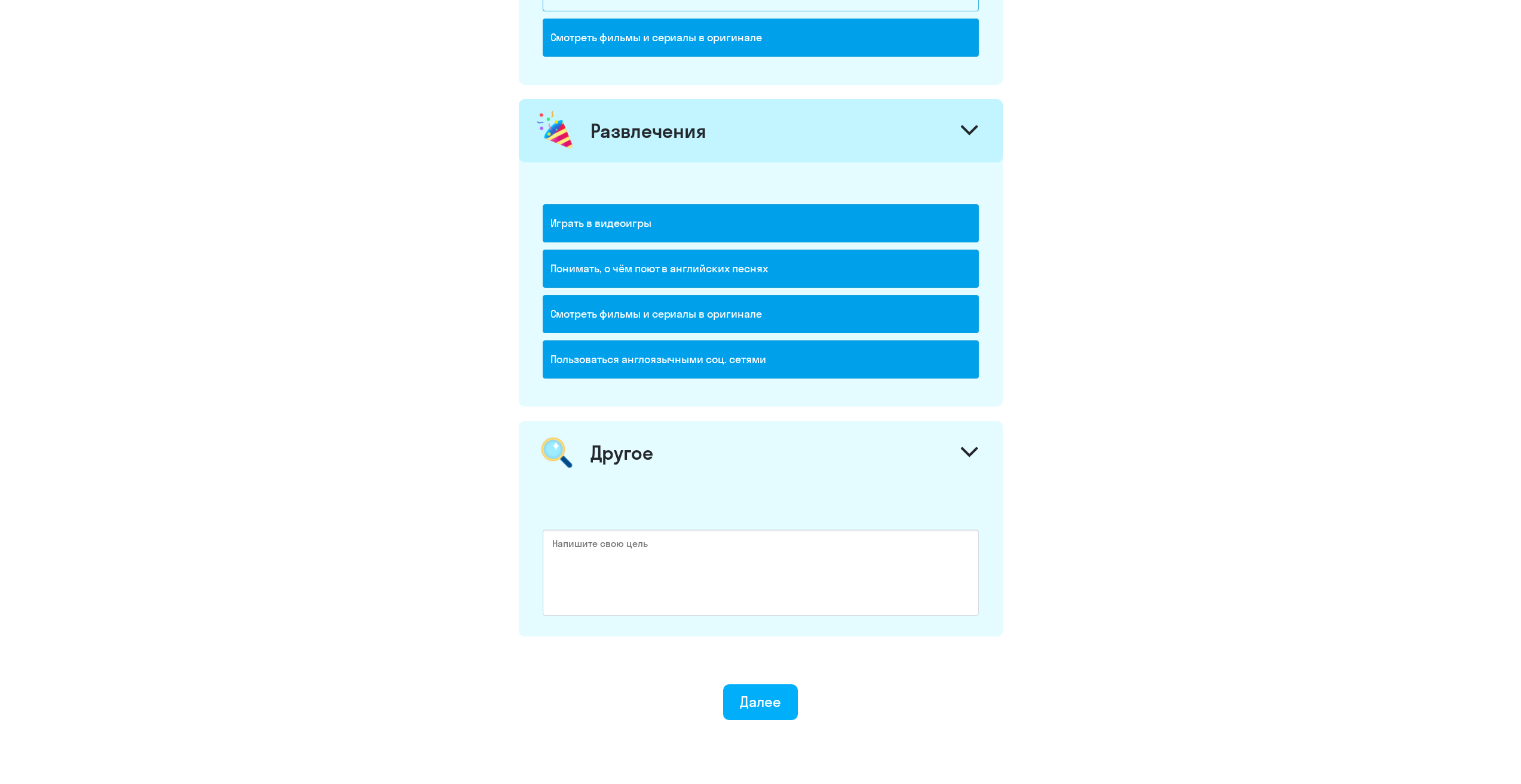
scroll to position [1314, 0]
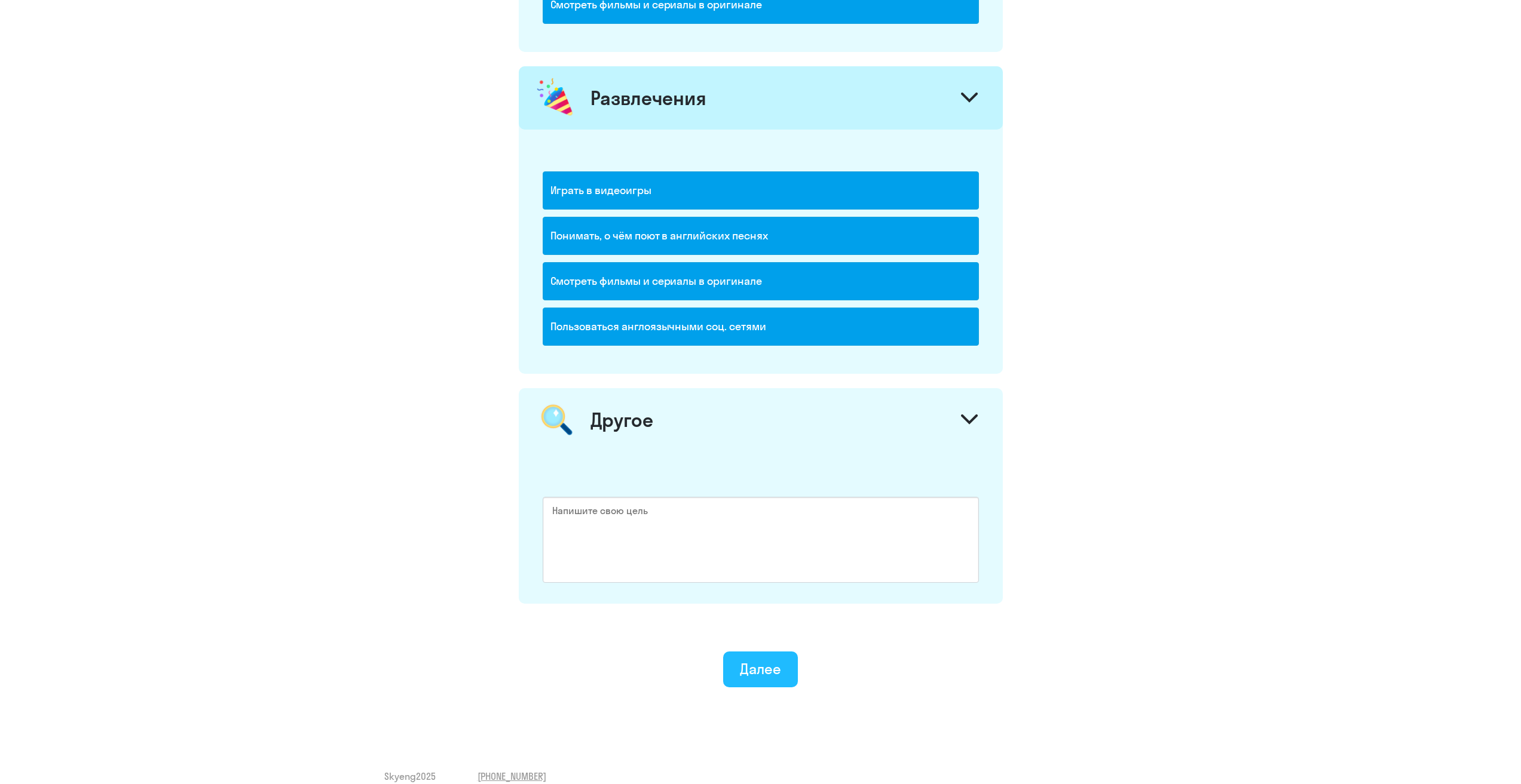
click at [776, 663] on div "Далее" at bounding box center [761, 669] width 41 height 19
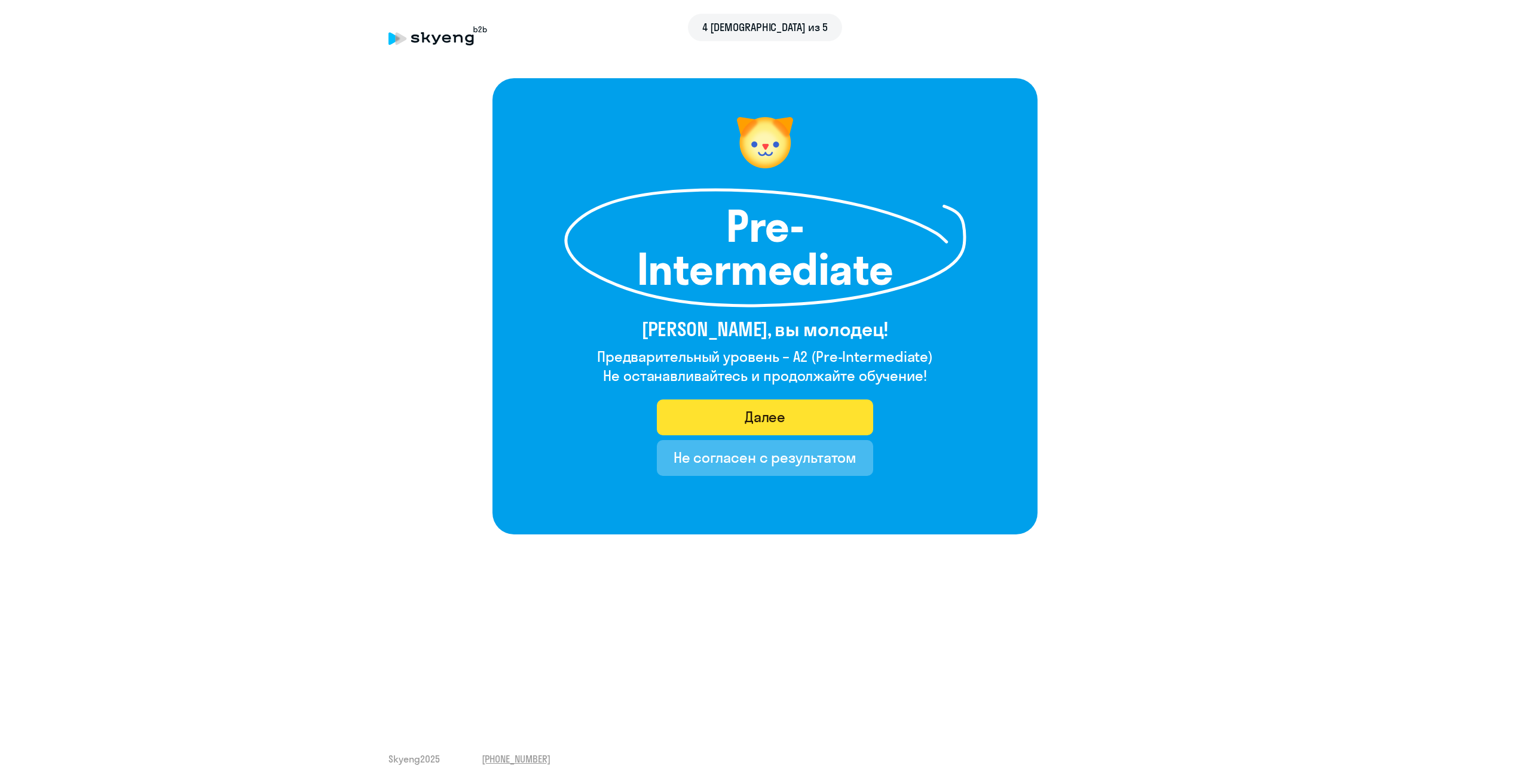
click at [798, 422] on button "Далее" at bounding box center [765, 418] width 217 height 36
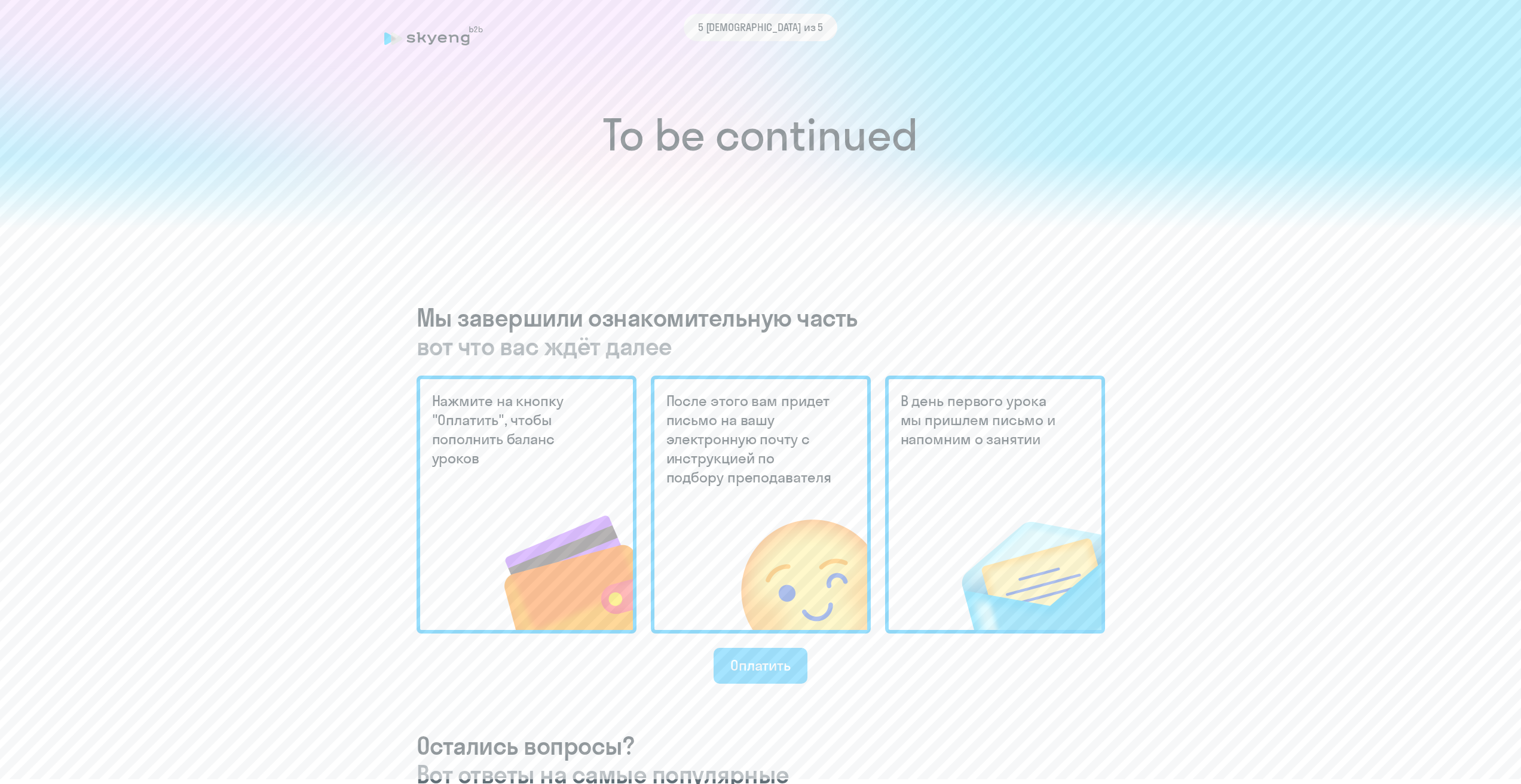
click at [786, 664] on div "Оплатить" at bounding box center [761, 665] width 61 height 19
